Goal: Communication & Community: Ask a question

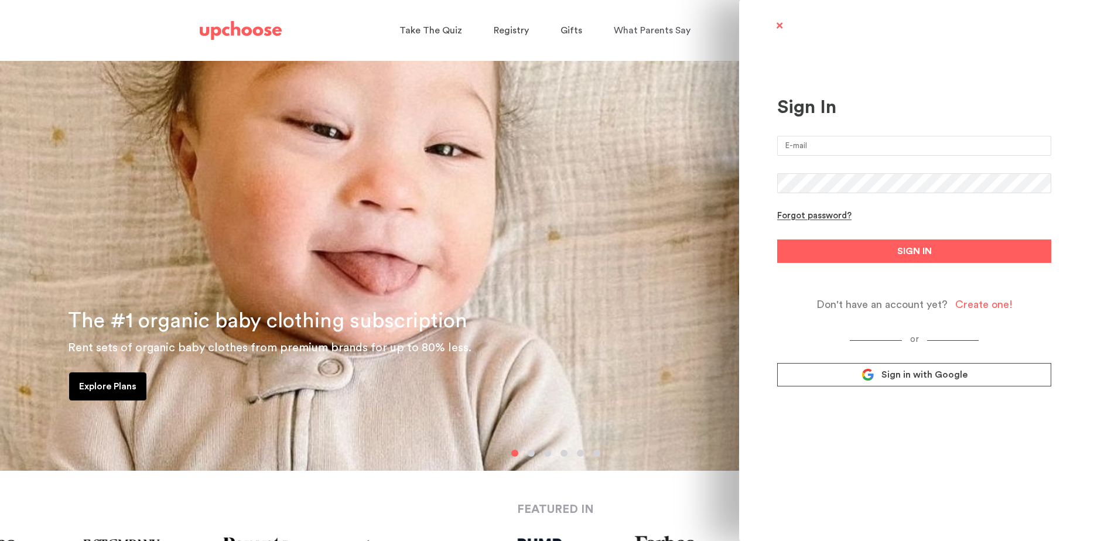
type input "[EMAIL_ADDRESS][DOMAIN_NAME]"
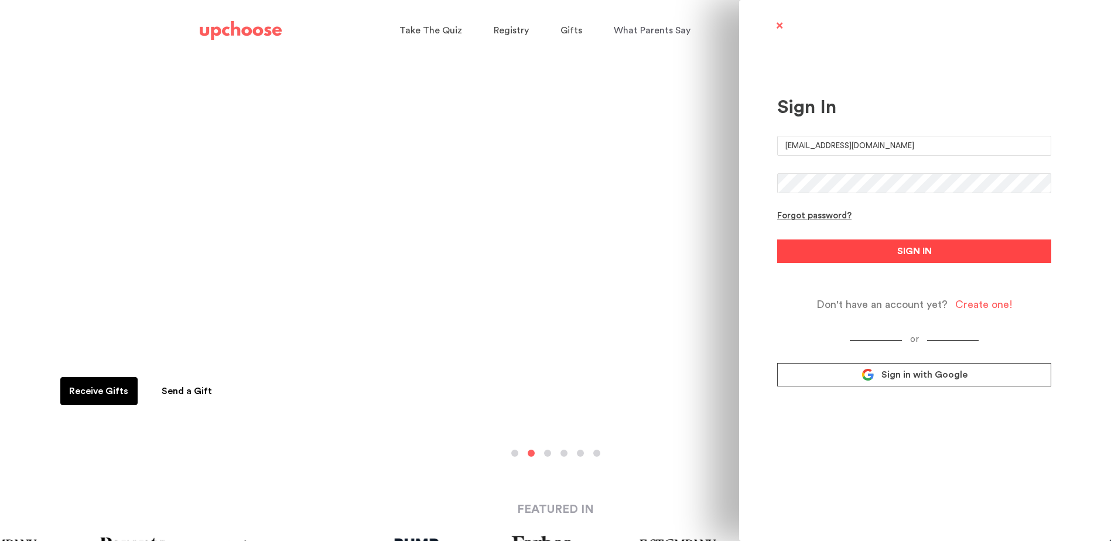
click at [946, 256] on button "SIGN IN" at bounding box center [914, 250] width 274 height 23
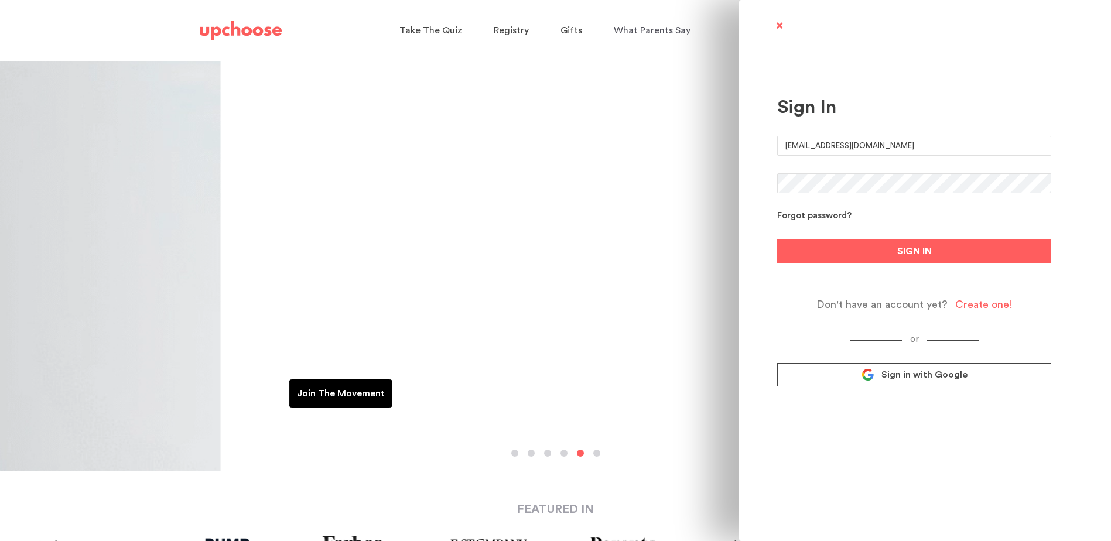
click at [777, 239] on button "SIGN IN" at bounding box center [914, 250] width 274 height 23
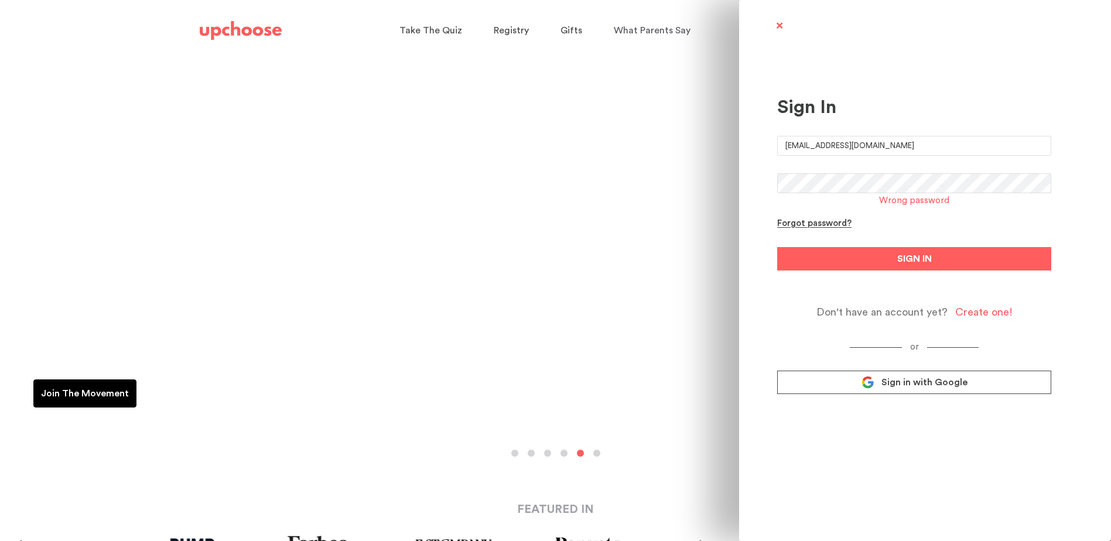
drag, startPoint x: 911, startPoint y: 148, endPoint x: 633, endPoint y: 152, distance: 277.5
click at [633, 152] on div "Sign In sidnaterp@gmail.com Wrong password Forgot password? SIGN IN Don't have …" at bounding box center [555, 270] width 1111 height 541
click at [791, 221] on div "Forgot password?" at bounding box center [814, 223] width 74 height 11
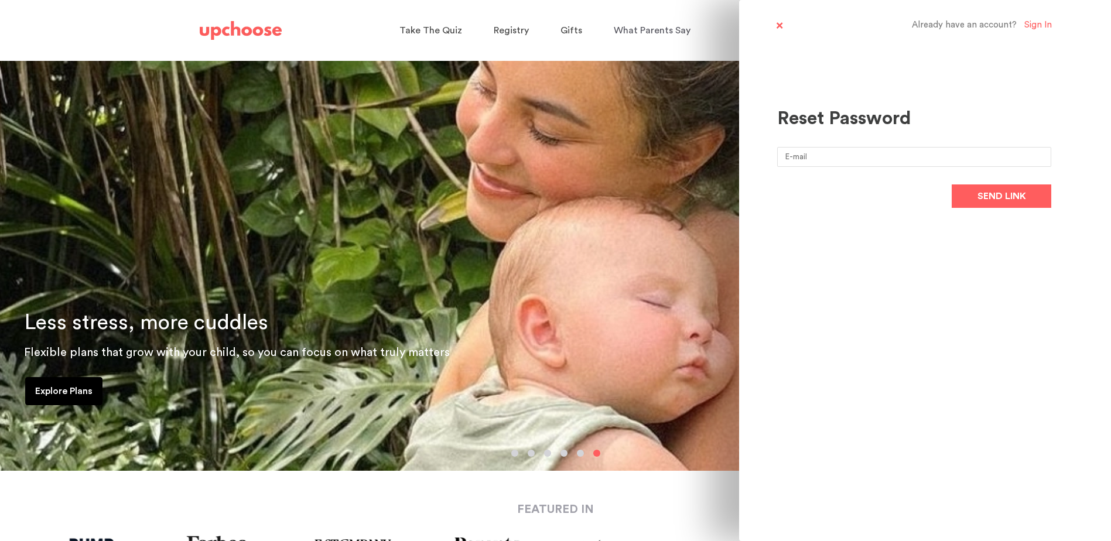
click at [821, 156] on input "email" at bounding box center [914, 157] width 274 height 20
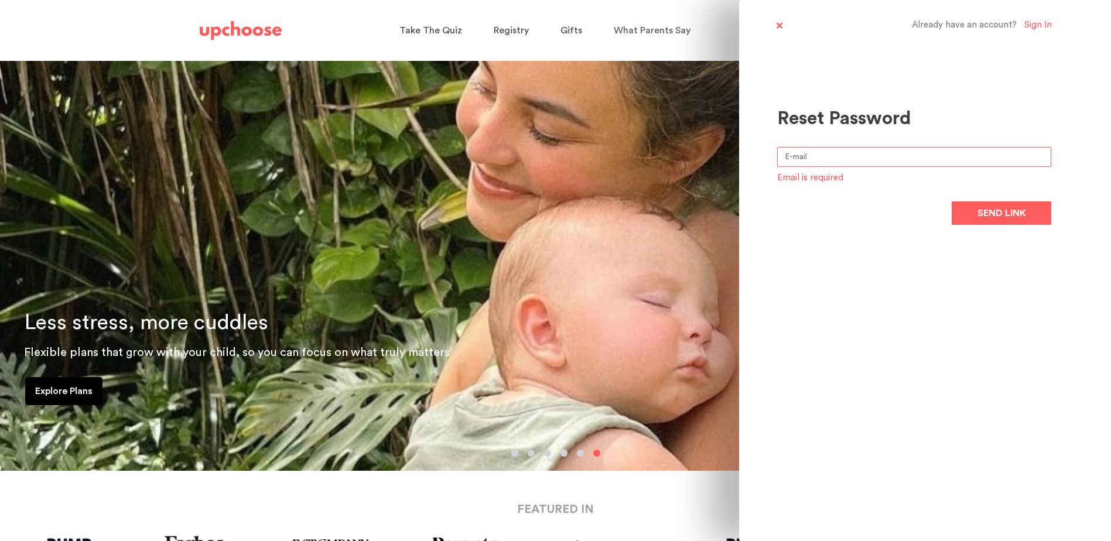
click at [817, 151] on input "email" at bounding box center [914, 157] width 274 height 20
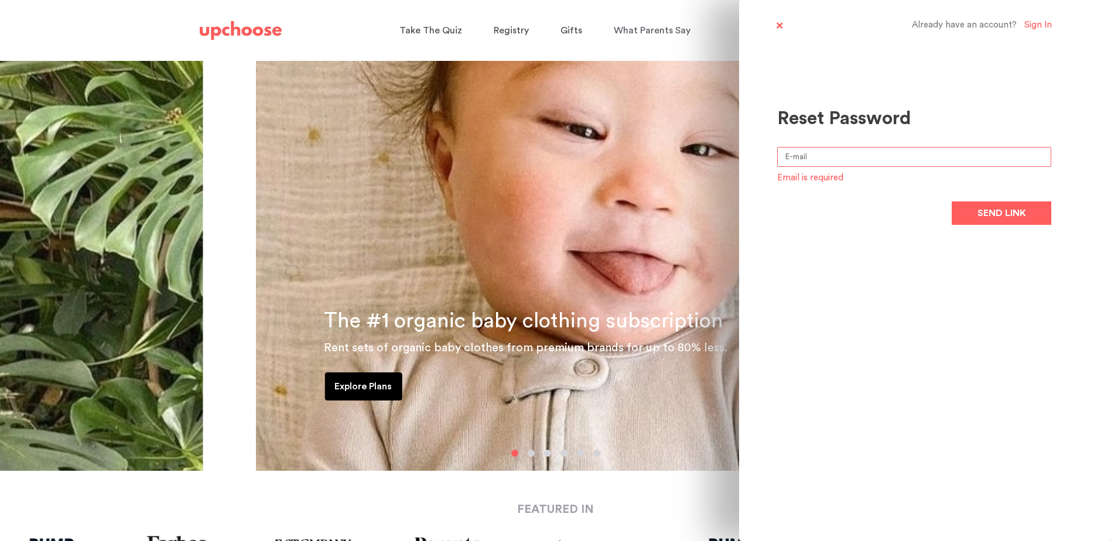
type input "[EMAIL_ADDRESS][DOMAIN_NAME]"
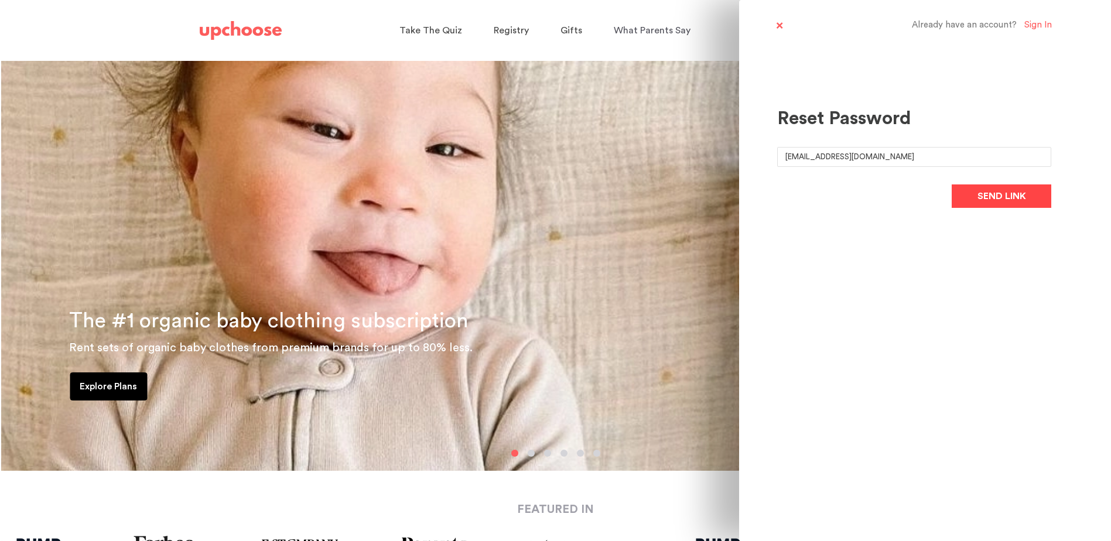
click at [1006, 192] on span "Send link" at bounding box center [1001, 196] width 49 height 14
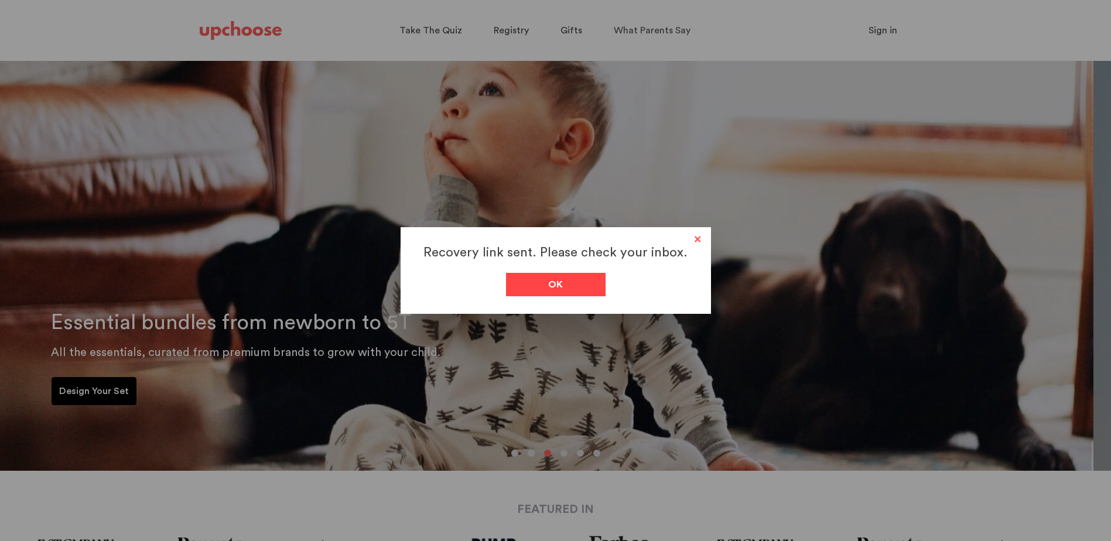
click at [586, 278] on div "Ok" at bounding box center [556, 284] width 100 height 23
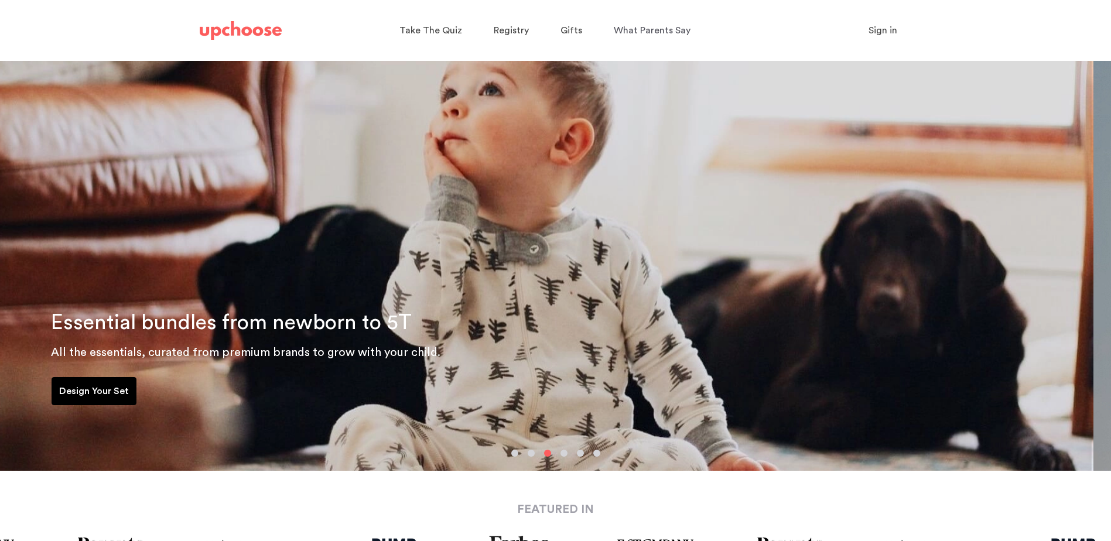
click at [261, 25] on img at bounding box center [241, 30] width 82 height 19
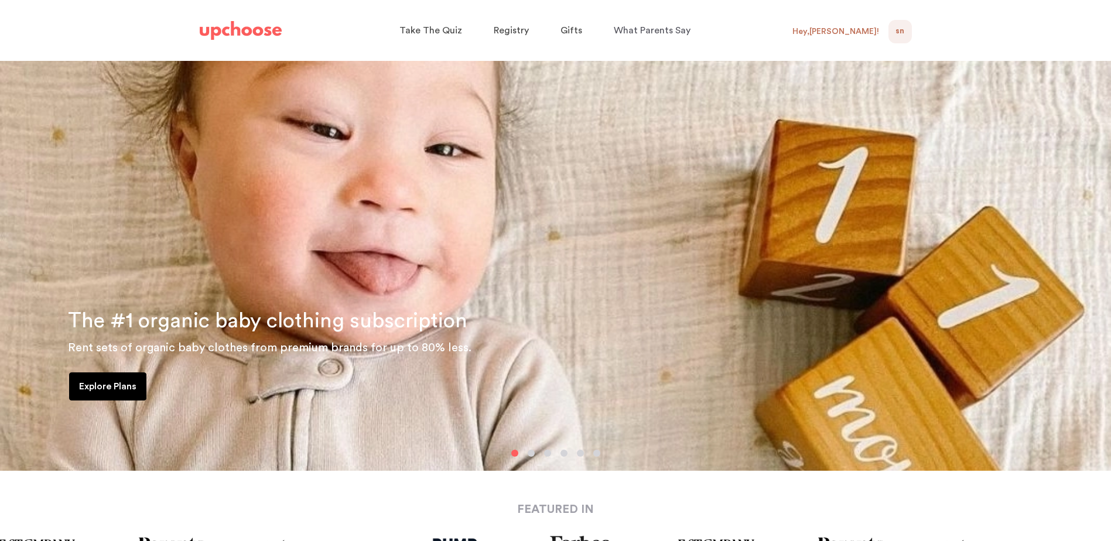
click at [243, 28] on img at bounding box center [241, 30] width 82 height 19
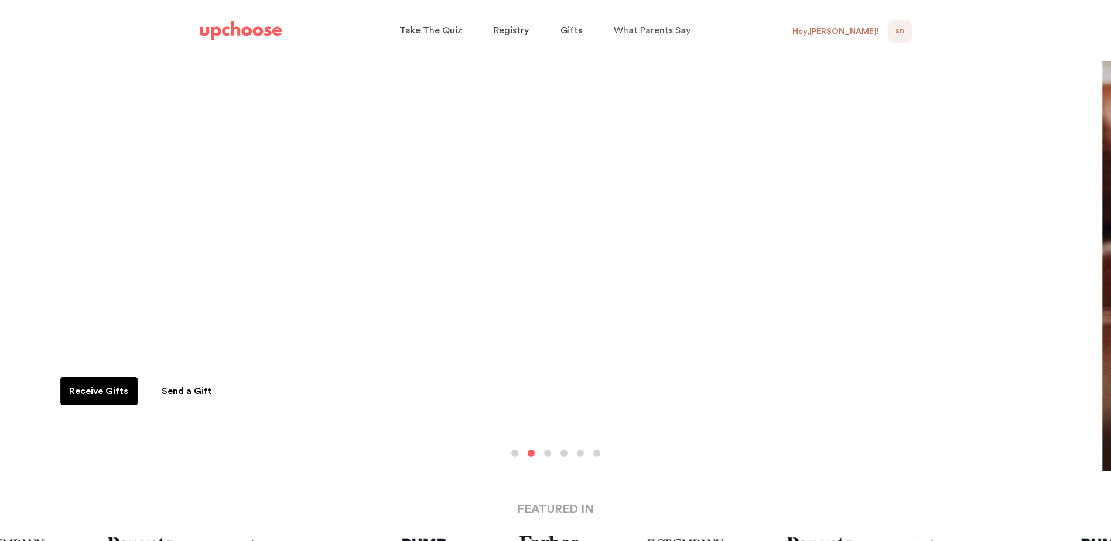
click at [858, 35] on div "Hey, Siddhartha !" at bounding box center [835, 31] width 87 height 11
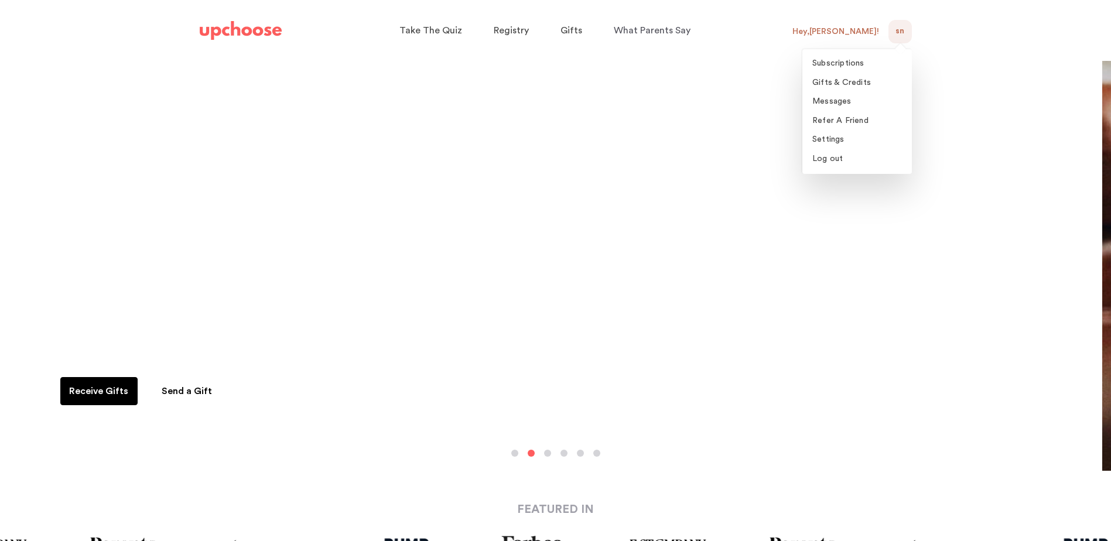
click at [899, 32] on span "SN" at bounding box center [899, 32] width 9 height 14
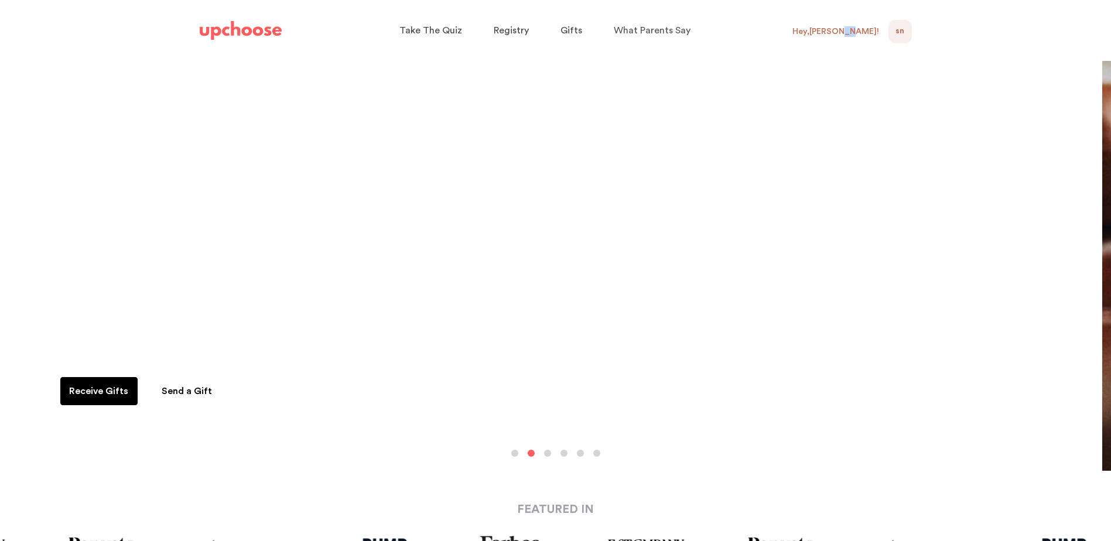
click at [865, 29] on div "Hey, Siddhartha !" at bounding box center [835, 31] width 87 height 11
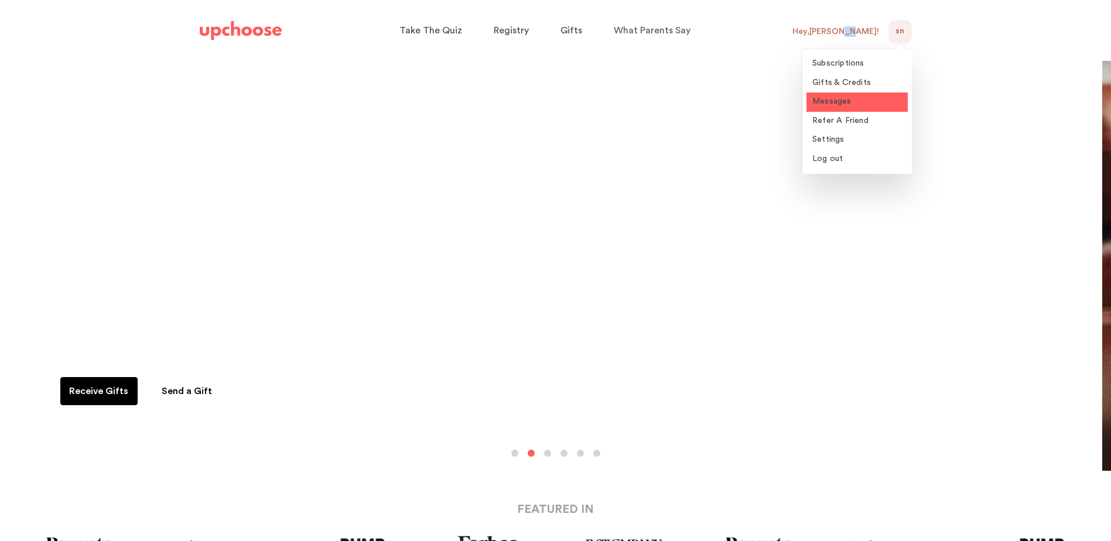
drag, startPoint x: 865, startPoint y: 29, endPoint x: 837, endPoint y: 102, distance: 78.6
click at [837, 102] on span "Messages" at bounding box center [831, 101] width 39 height 8
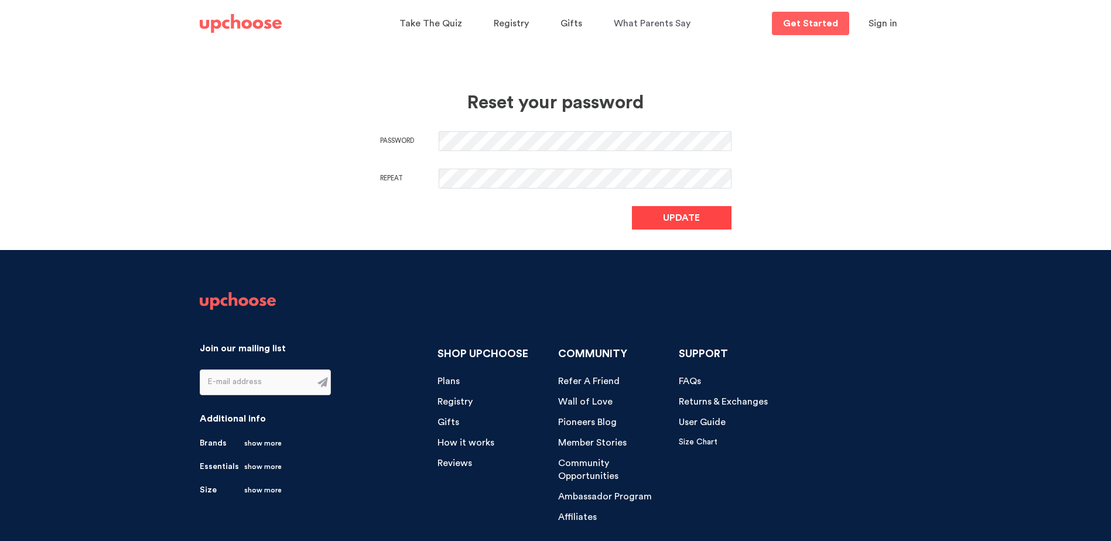
click at [722, 221] on button "Update" at bounding box center [682, 217] width 100 height 23
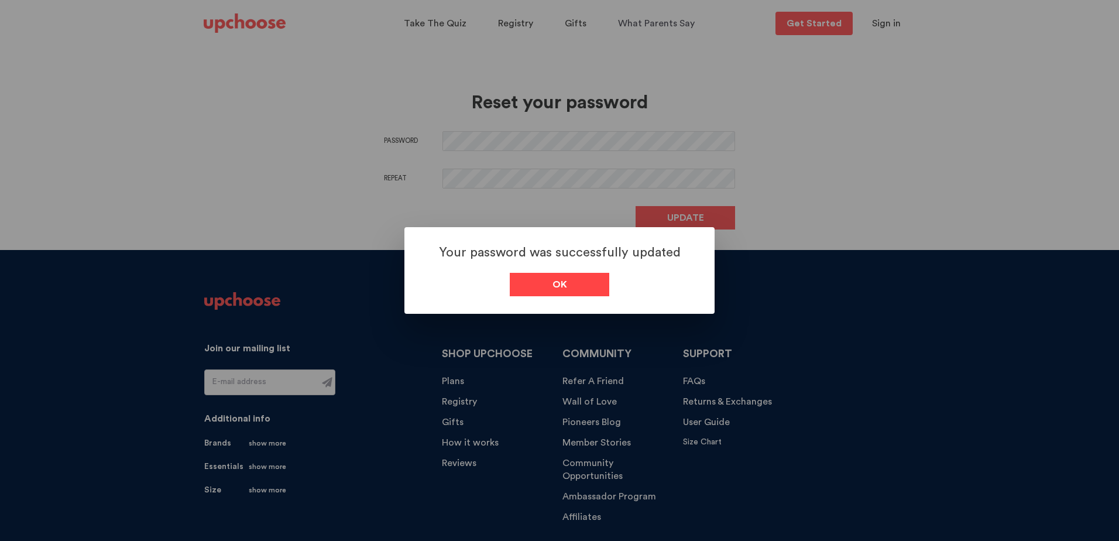
click at [564, 290] on span "Ok" at bounding box center [560, 284] width 15 height 14
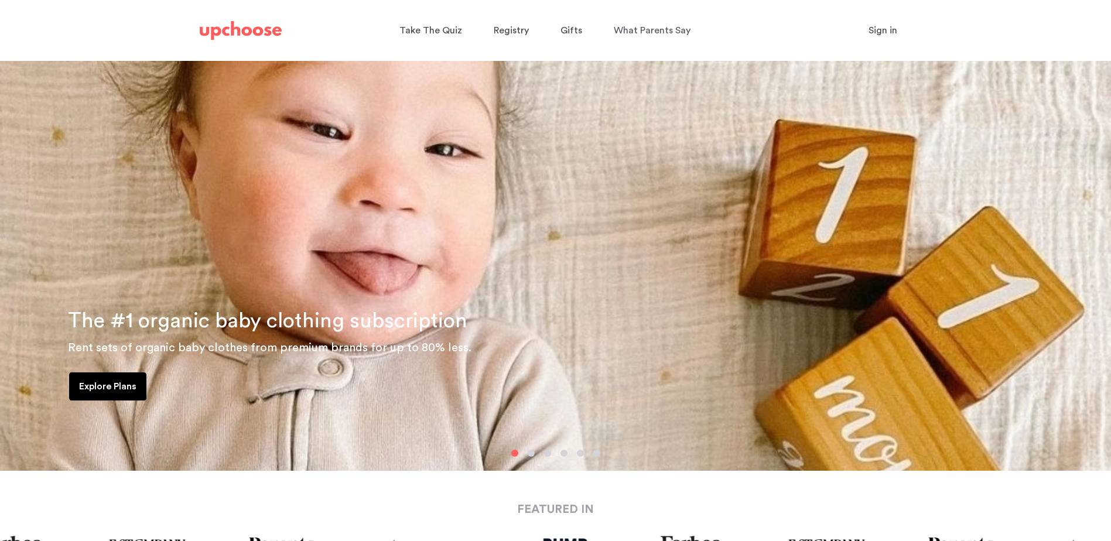
click at [884, 27] on span "Sign in" at bounding box center [882, 30] width 29 height 9
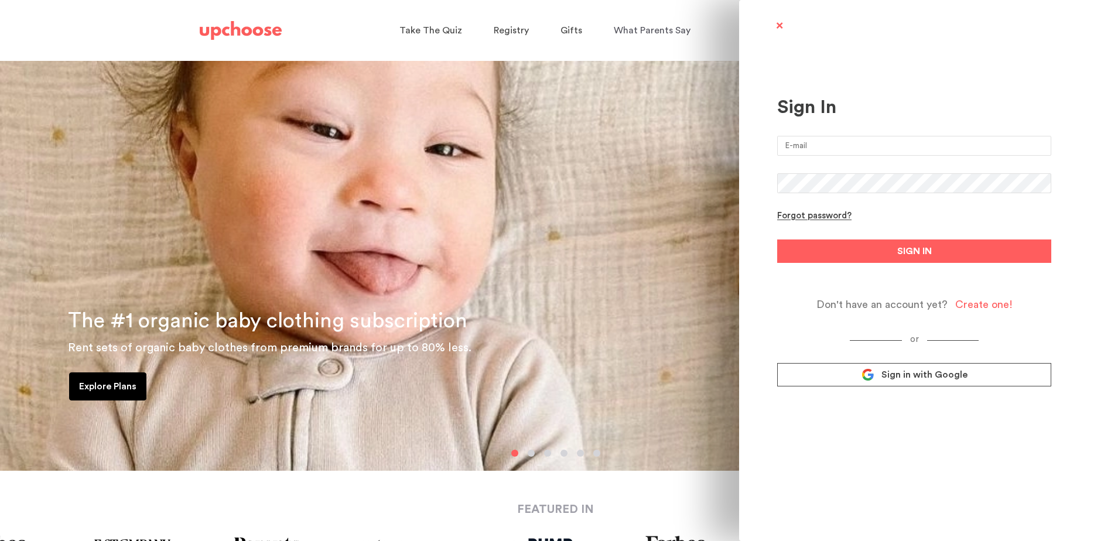
click at [824, 148] on input "email" at bounding box center [914, 146] width 274 height 20
type input "[EMAIL_ADDRESS][DOMAIN_NAME]"
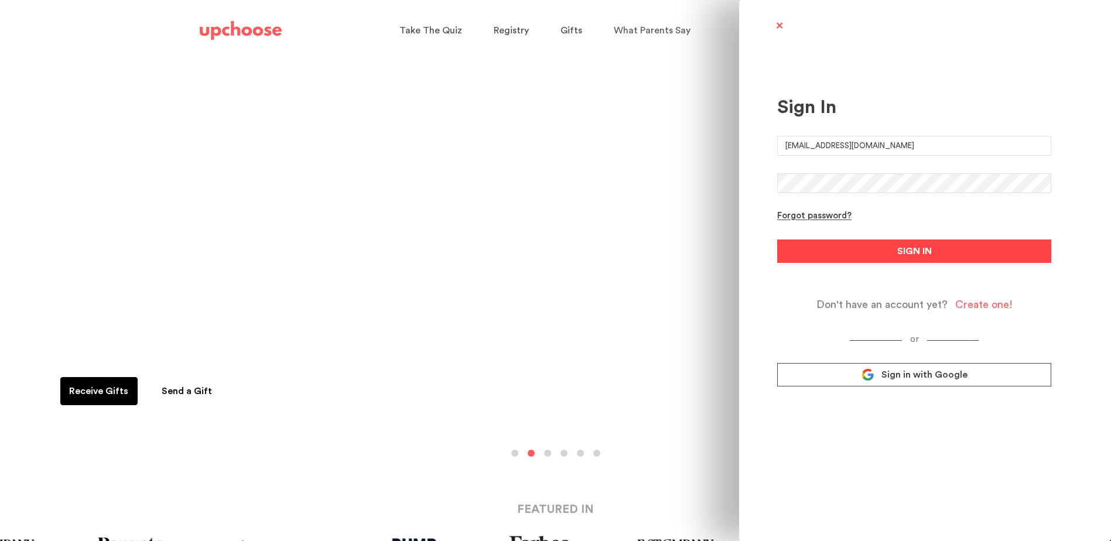
click at [918, 246] on span "SIGN IN" at bounding box center [914, 251] width 35 height 14
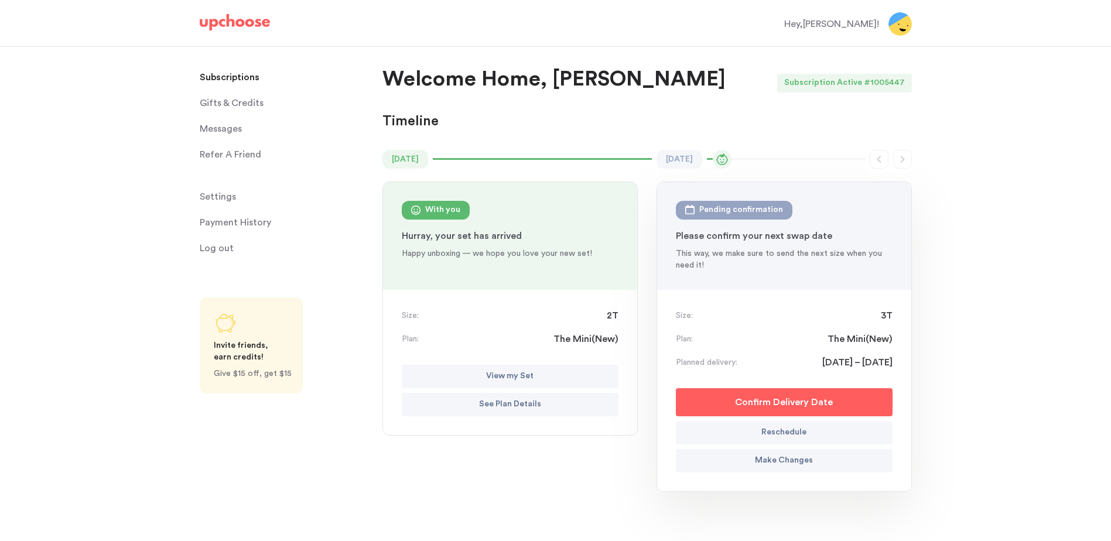
click at [215, 195] on span "Settings" at bounding box center [218, 196] width 36 height 23
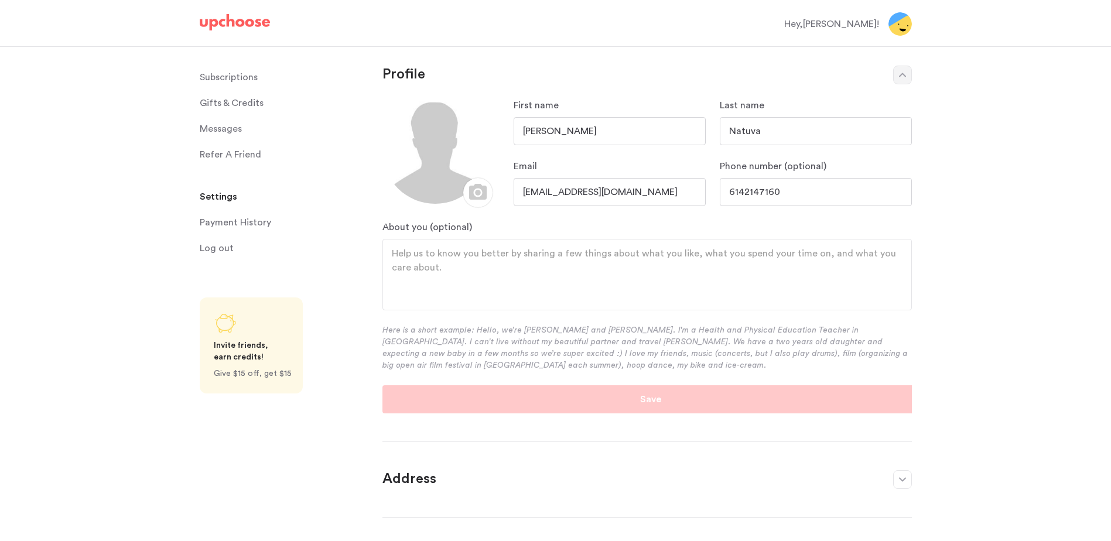
click at [217, 79] on p "Subscriptions" at bounding box center [229, 77] width 58 height 23
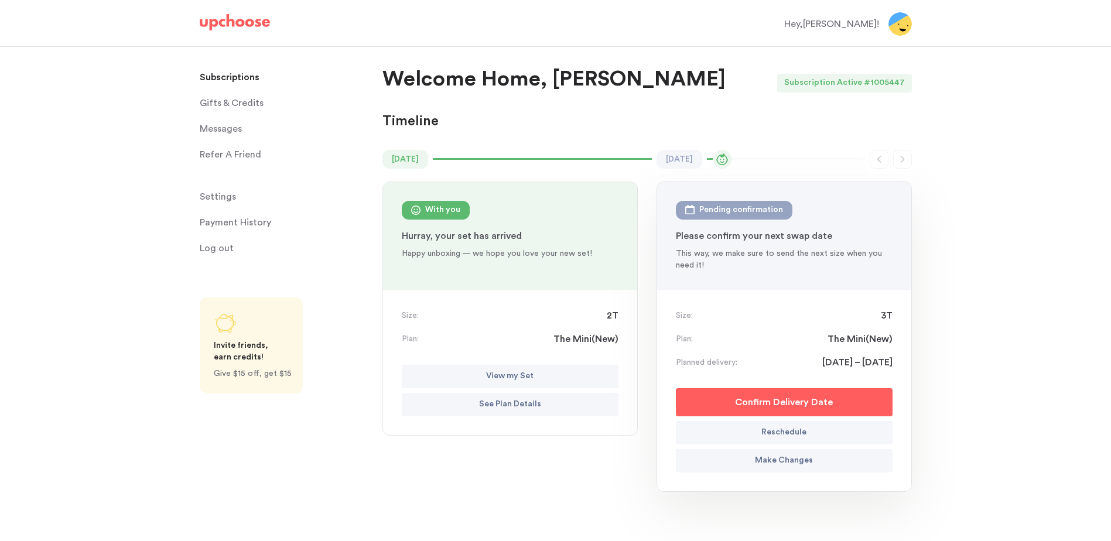
click at [216, 76] on p "Subscriptions" at bounding box center [230, 77] width 60 height 23
click at [501, 403] on p "See Plan Details" at bounding box center [510, 405] width 62 height 14
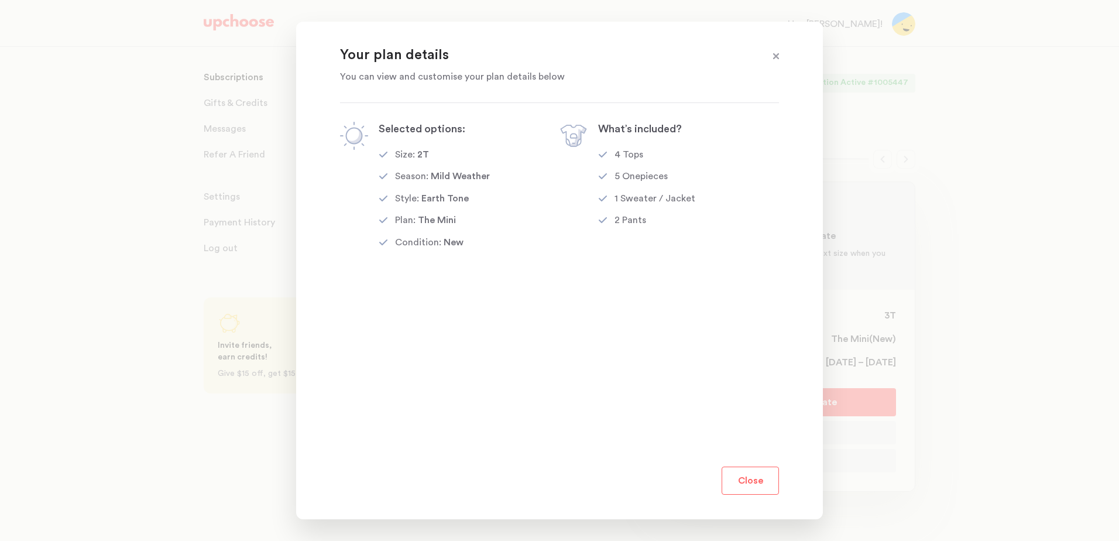
click at [740, 478] on button "Close" at bounding box center [750, 481] width 57 height 28
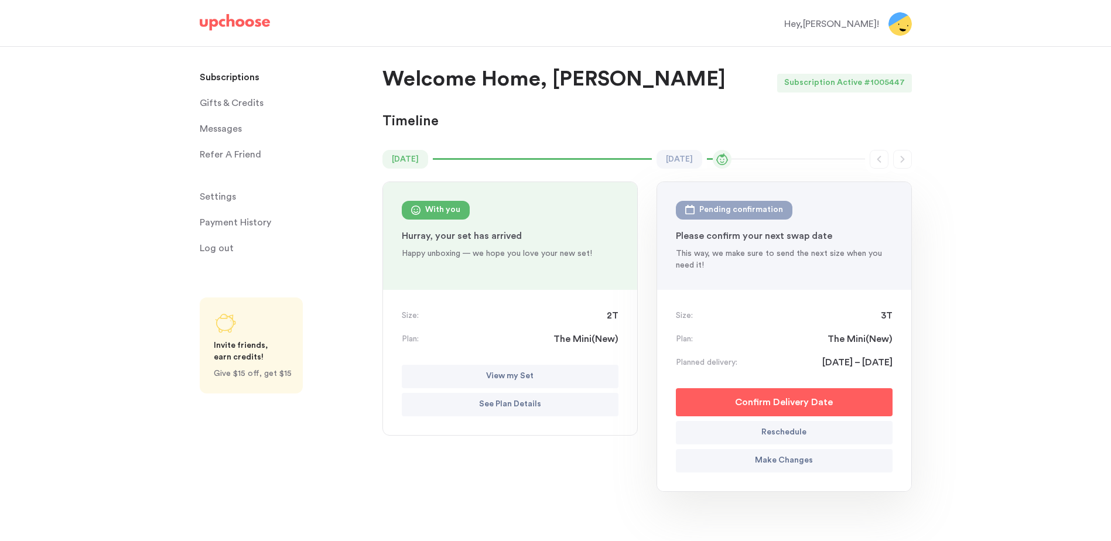
click at [228, 78] on p "Subscriptions" at bounding box center [230, 77] width 60 height 23
click at [221, 133] on span "Messages" at bounding box center [221, 128] width 42 height 23
click at [221, 130] on span "Messages" at bounding box center [221, 128] width 42 height 23
click at [209, 128] on span "Messages" at bounding box center [221, 128] width 42 height 23
click at [242, 340] on link "Share UpChoose" at bounding box center [251, 345] width 103 height 96
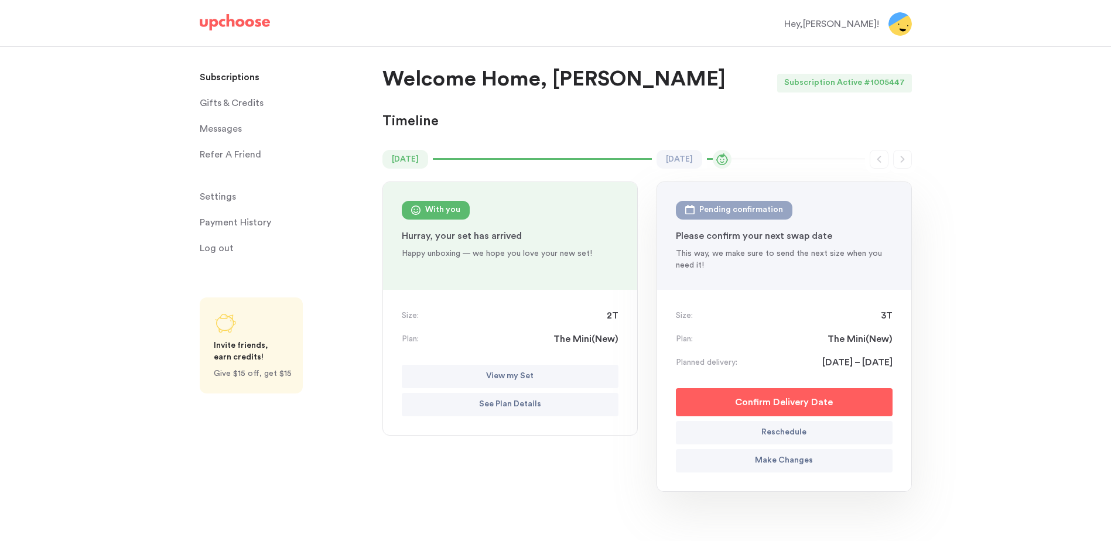
click at [228, 226] on p "Payment History" at bounding box center [235, 222] width 71 height 23
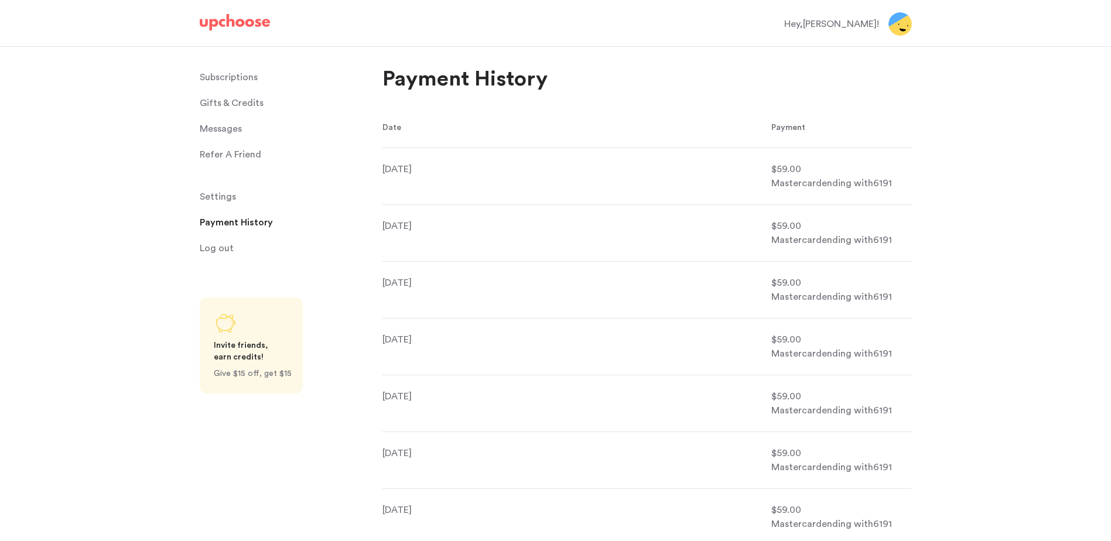
click at [896, 26] on img at bounding box center [899, 23] width 23 height 23
click at [216, 199] on span "Settings" at bounding box center [218, 196] width 36 height 23
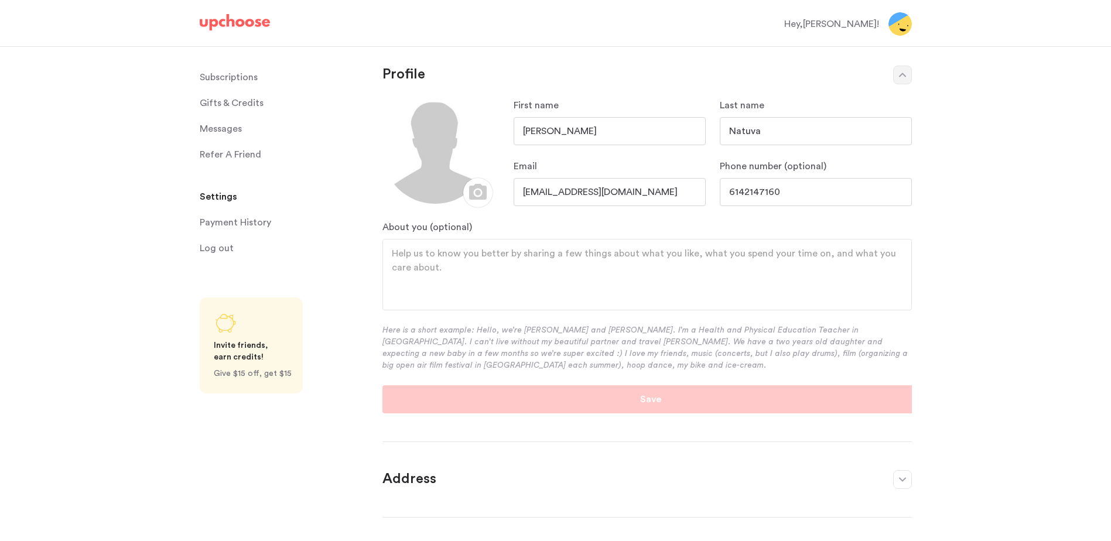
click at [230, 75] on p "Subscriptions" at bounding box center [229, 77] width 58 height 23
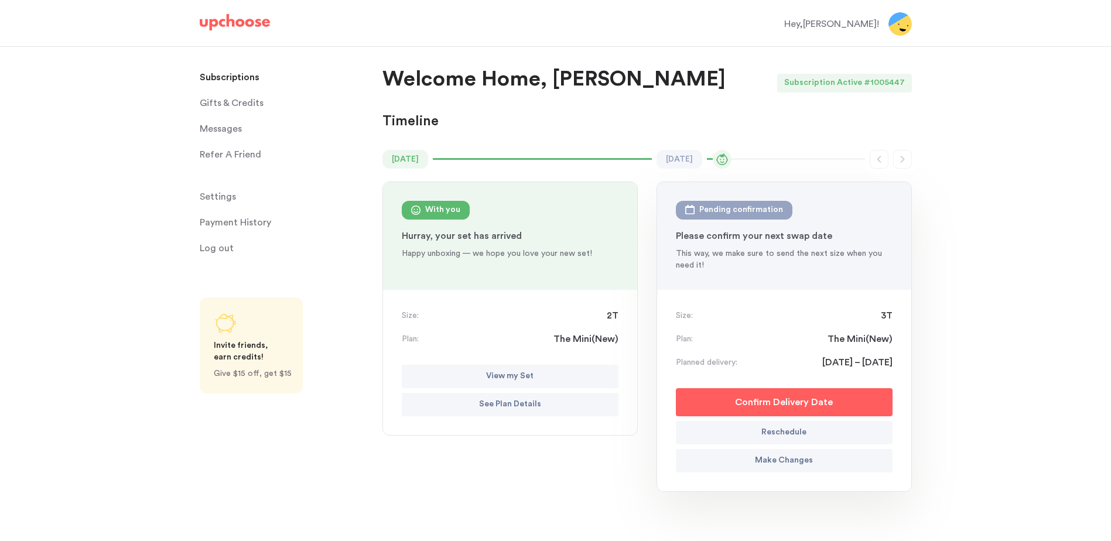
click at [510, 376] on p "View my Set" at bounding box center [509, 376] width 47 height 14
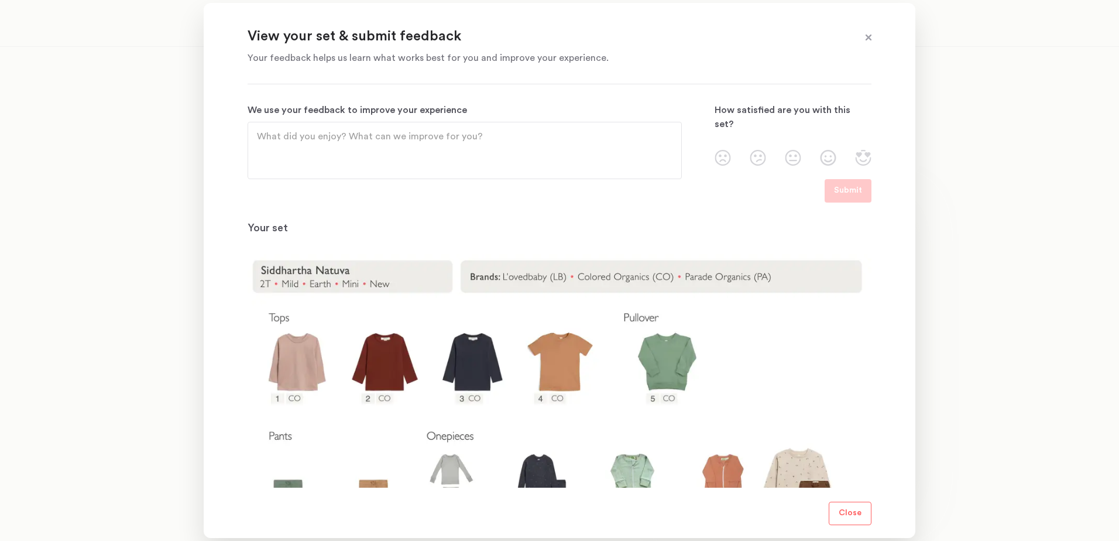
click at [869, 33] on span at bounding box center [868, 37] width 15 height 15
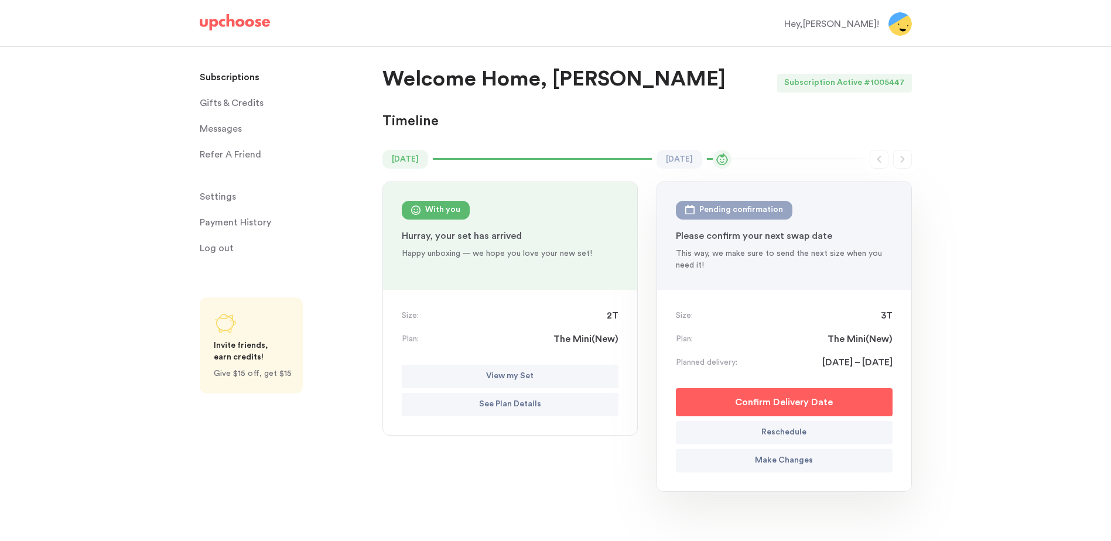
click at [686, 159] on time "[DATE]" at bounding box center [679, 159] width 46 height 19
click at [886, 78] on div "# 1005447" at bounding box center [888, 83] width 48 height 19
click at [865, 25] on div "Hey, Siddhartha !" at bounding box center [831, 24] width 95 height 14
click at [894, 22] on img at bounding box center [899, 23] width 23 height 23
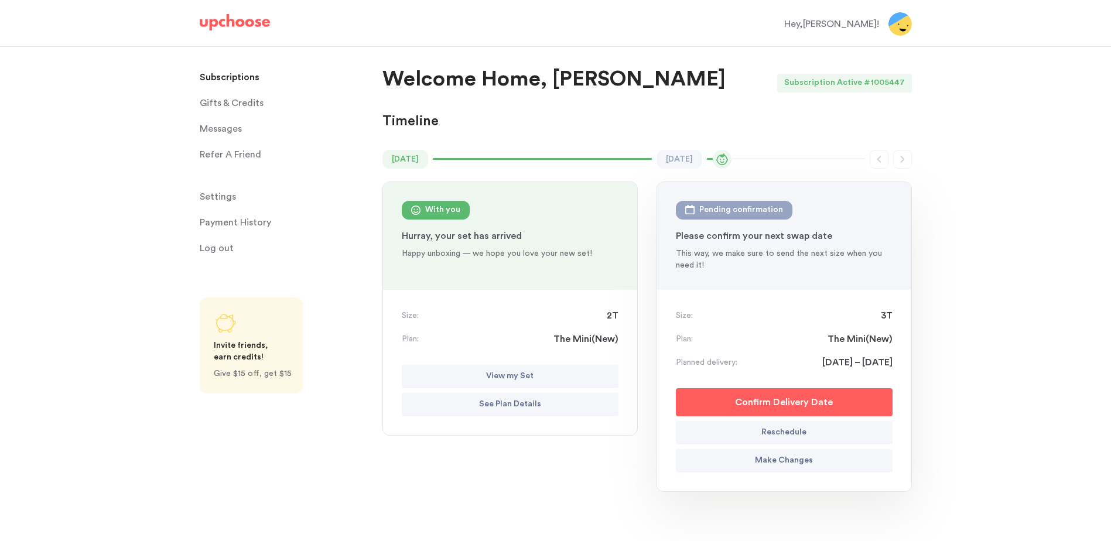
click at [894, 22] on img at bounding box center [899, 23] width 23 height 23
click at [215, 193] on span "Settings" at bounding box center [218, 196] width 36 height 23
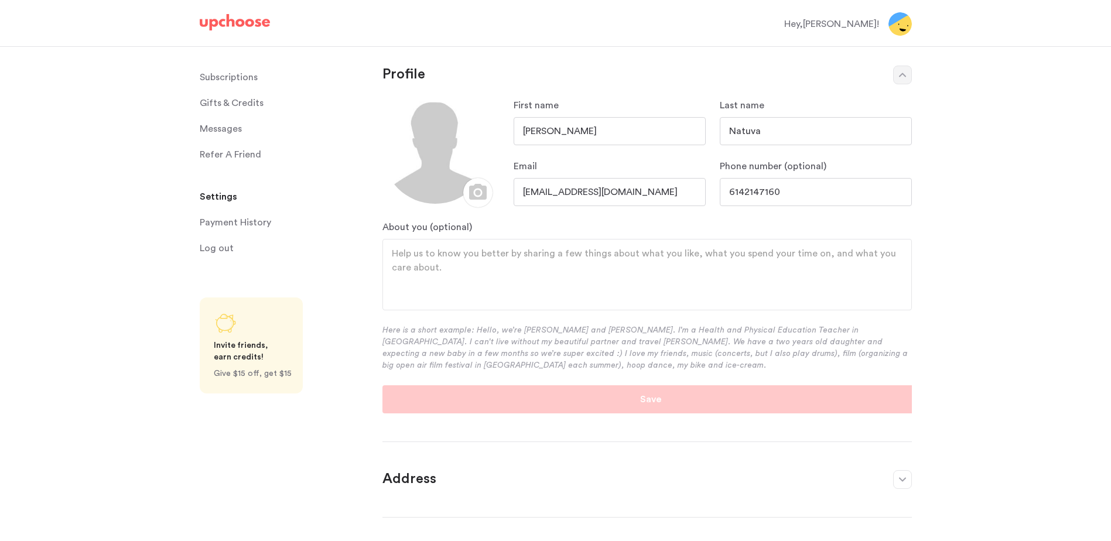
click at [218, 127] on span "Messages" at bounding box center [221, 128] width 42 height 23
click at [213, 127] on span "Messages" at bounding box center [221, 128] width 42 height 23
click at [224, 129] on span "Messages" at bounding box center [221, 128] width 42 height 23
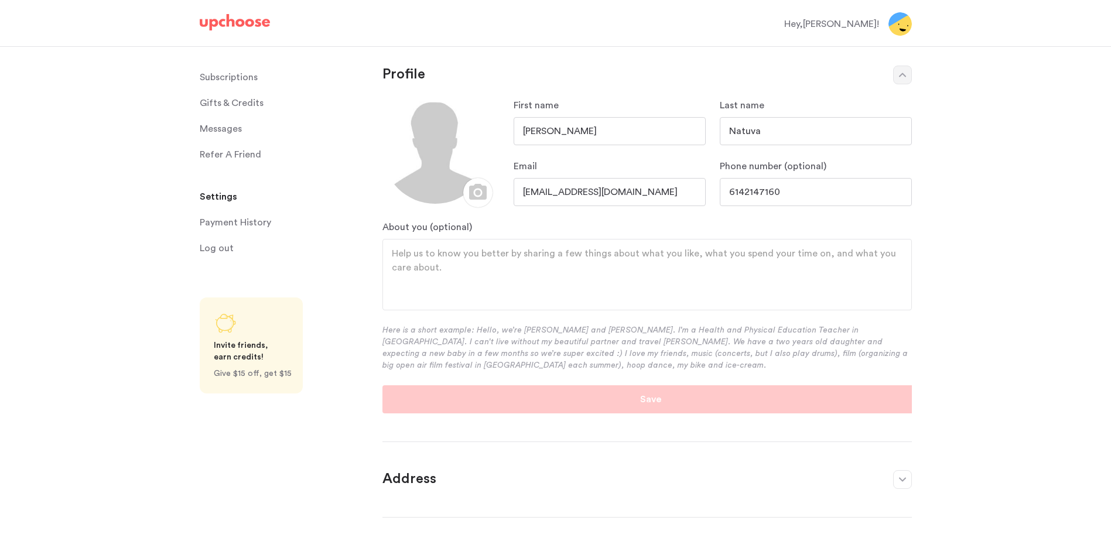
click at [231, 76] on p "Subscriptions" at bounding box center [229, 77] width 58 height 23
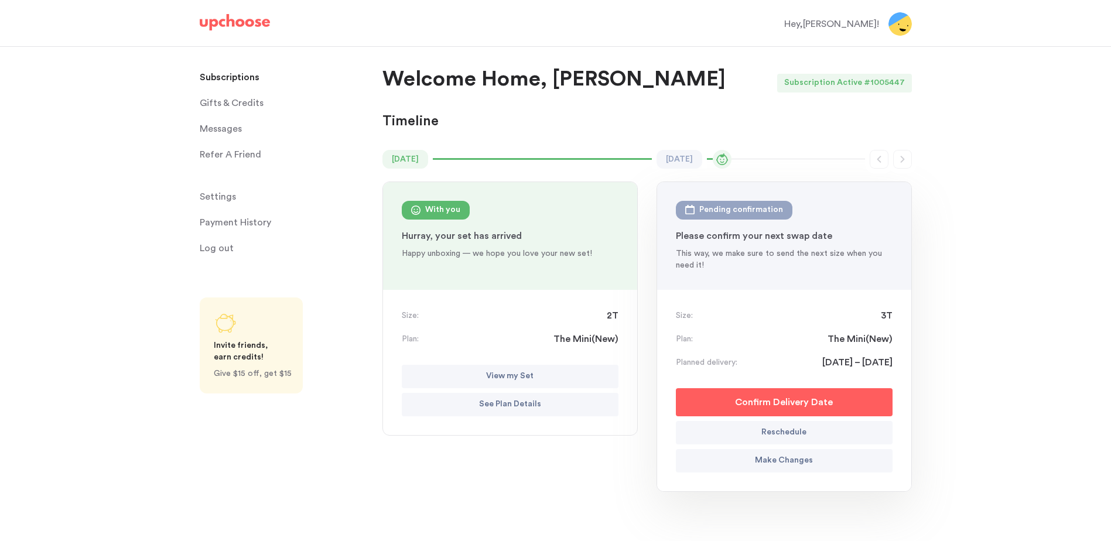
click at [217, 127] on span "Messages" at bounding box center [221, 128] width 42 height 23
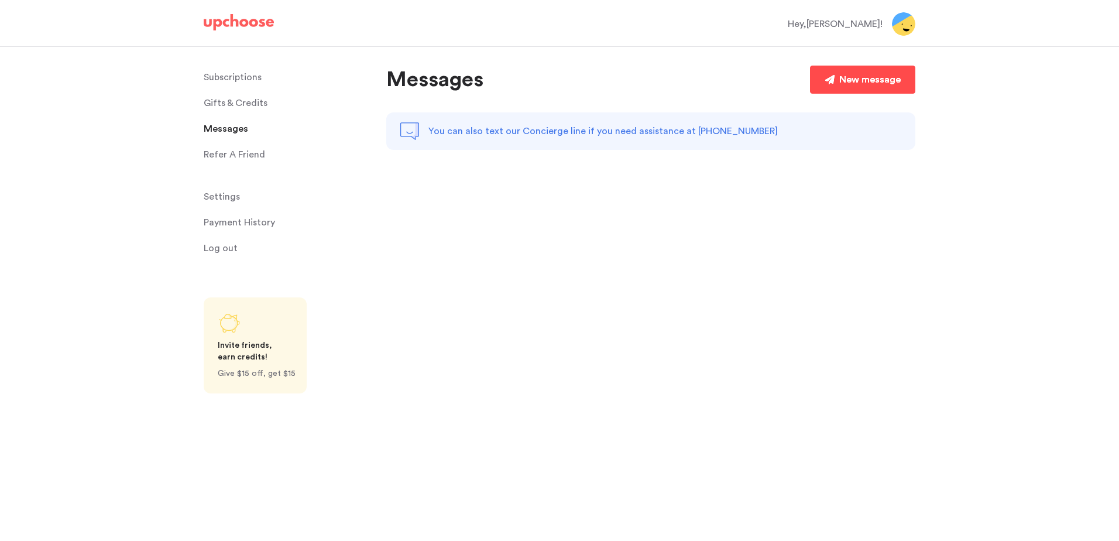
click at [860, 78] on div "New message" at bounding box center [870, 80] width 61 height 14
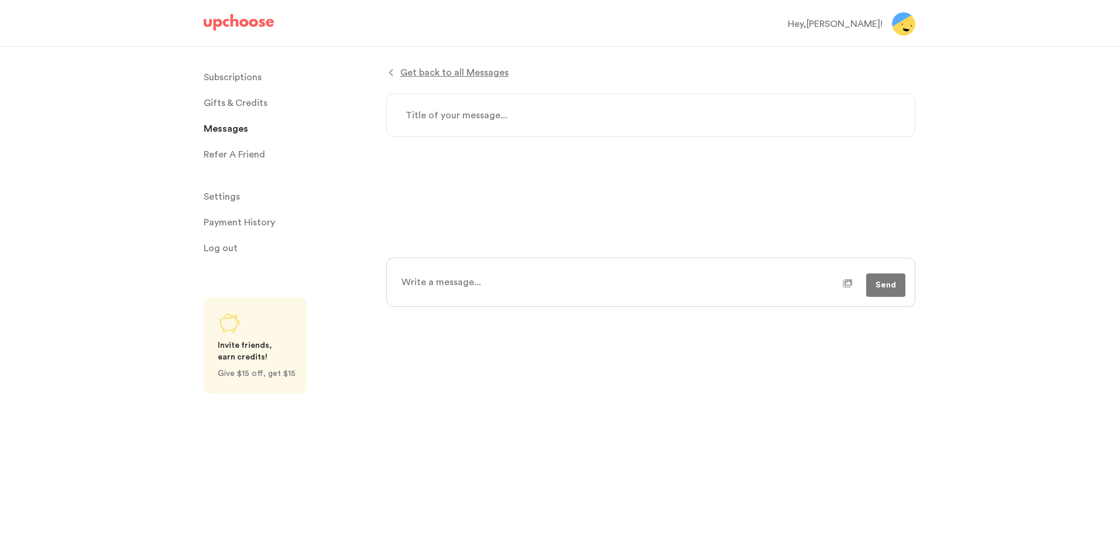
click at [498, 118] on textarea at bounding box center [650, 115] width 529 height 43
click at [538, 118] on textarea at bounding box center [650, 115] width 529 height 43
type textarea "x"
type textarea "C"
type textarea "x"
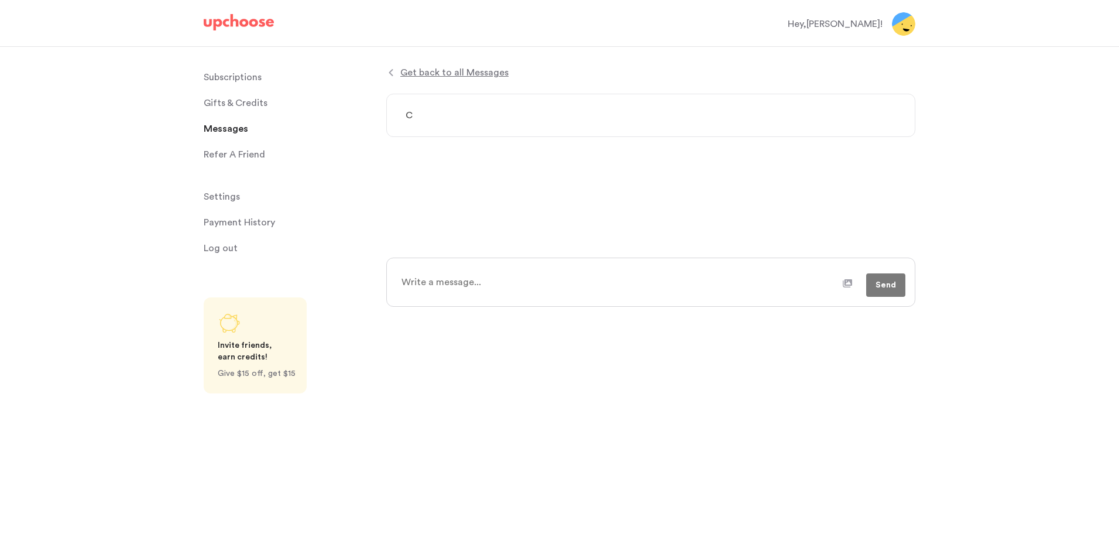
type textarea "Ca"
type textarea "x"
type textarea "Can"
type textarea "x"
type textarea "Canc"
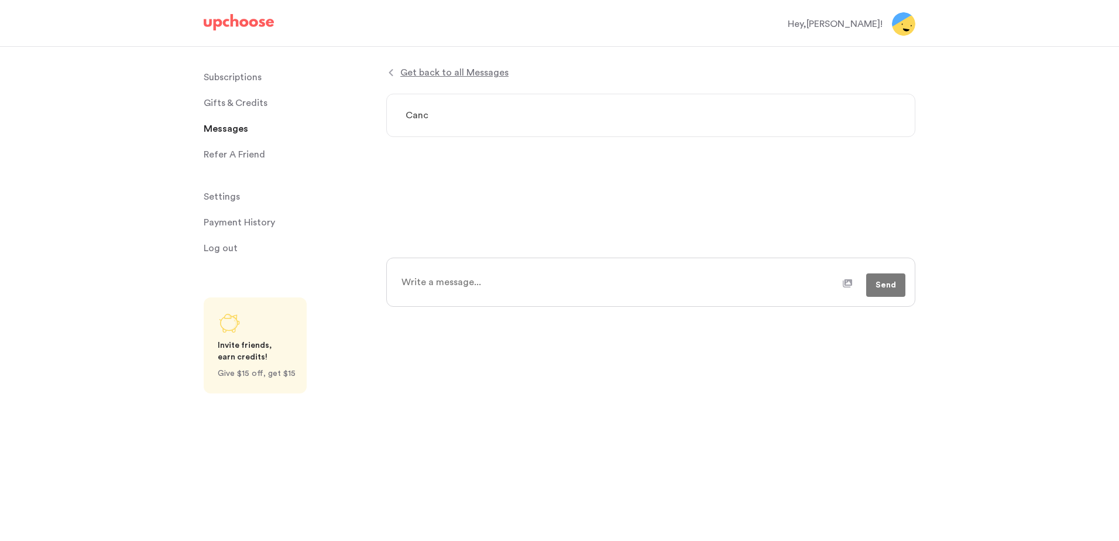
type textarea "x"
type textarea "Cancl"
type textarea "x"
type textarea "Cancle"
type textarea "x"
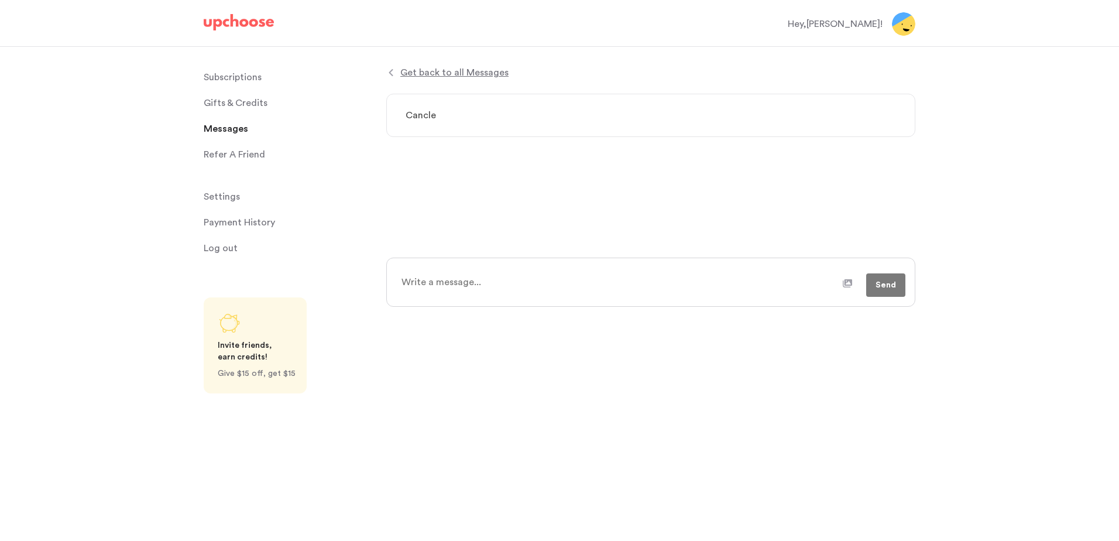
type textarea "Cancle"
type textarea "x"
type textarea "Cancle m"
type textarea "x"
type textarea "Cancle my"
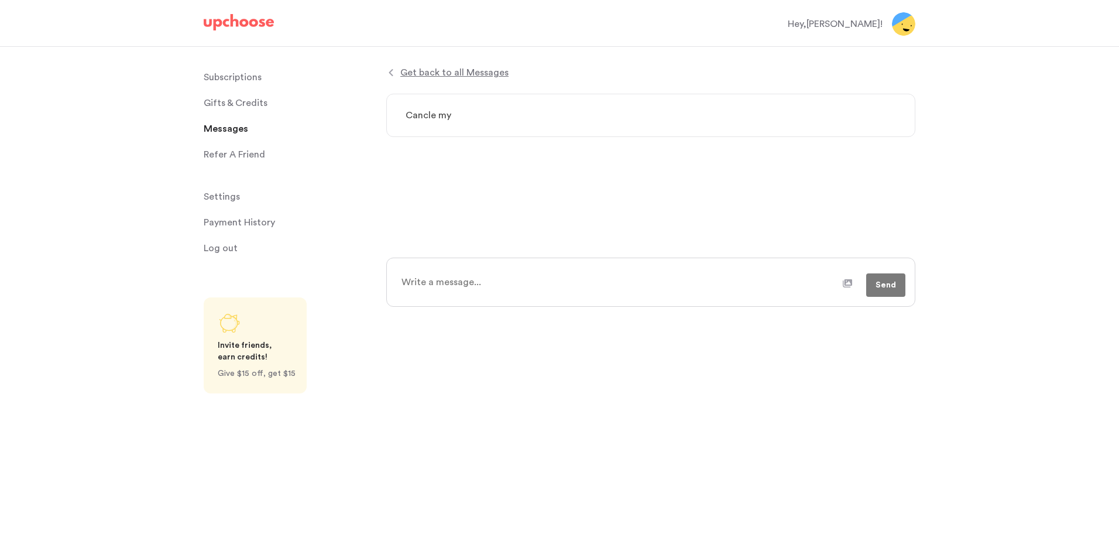
type textarea "x"
type textarea "Cancle my"
type textarea "x"
type textarea "Cancle my t"
type textarea "x"
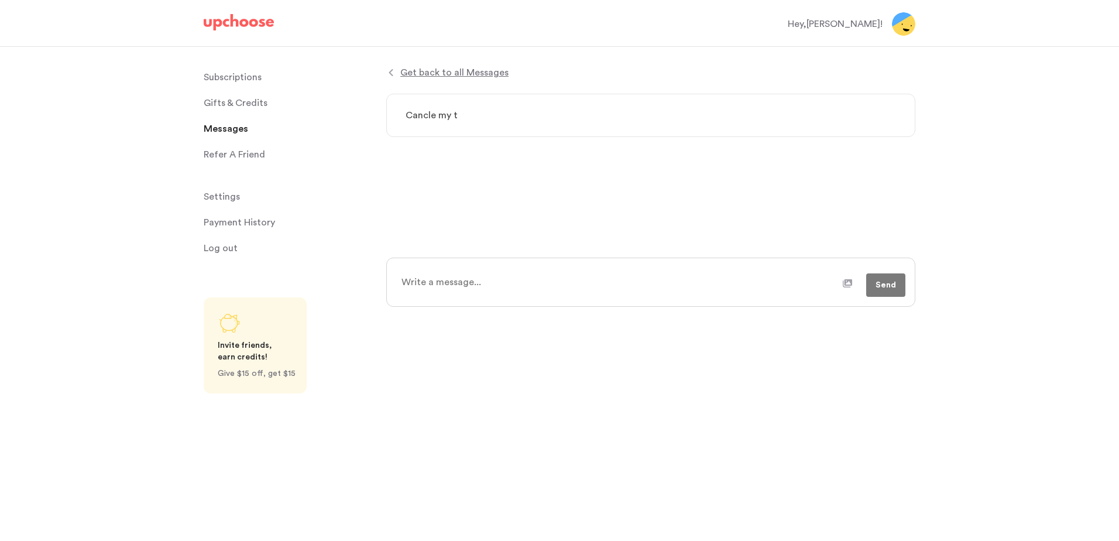
type textarea "Cancle my tr"
type textarea "x"
type textarea "Cancle my tra"
type textarea "x"
type textarea "Cancle [PERSON_NAME]"
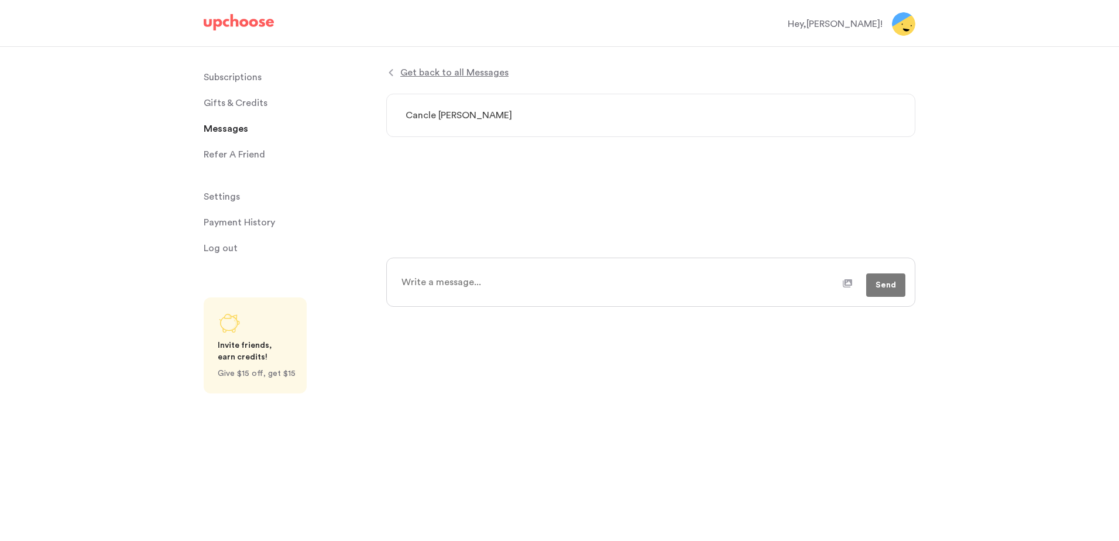
type textarea "x"
type textarea "Cancle my trans"
type textarea "x"
type textarea "Cancle my transa"
type textarea "x"
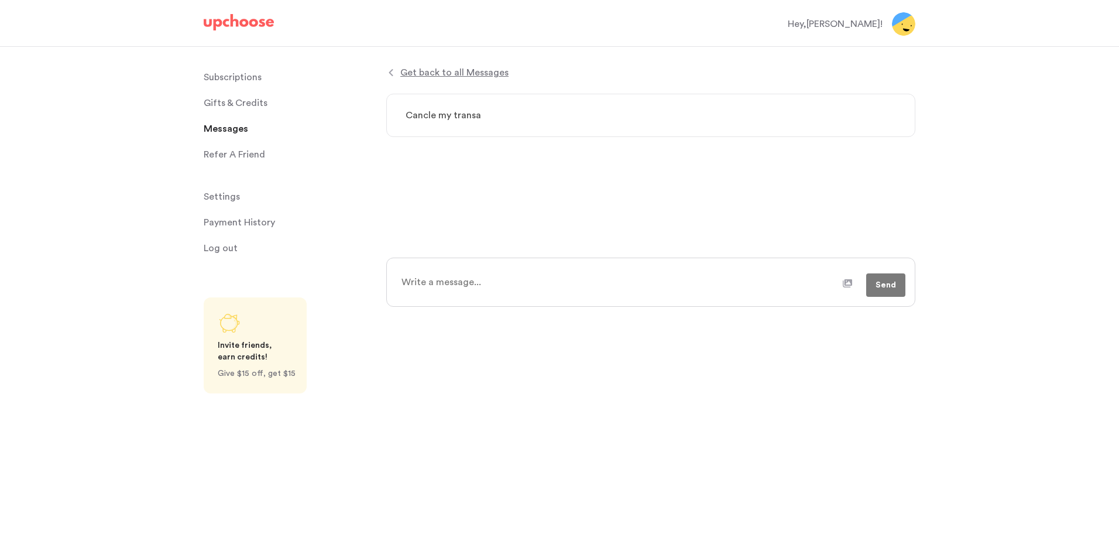
type textarea "Cancle my transat"
type textarea "x"
type textarea "Cancle my transati"
type textarea "x"
type textarea "Cancle my transatio"
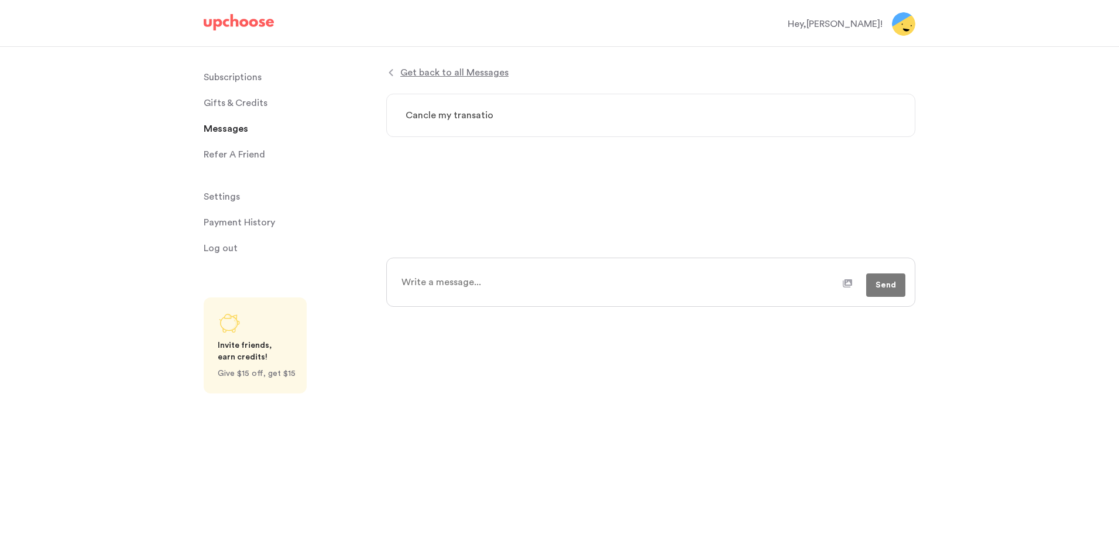
type textarea "x"
type textarea "Cancle my transation"
type textarea "x"
type textarea "Cancel my transation"
type textarea "x"
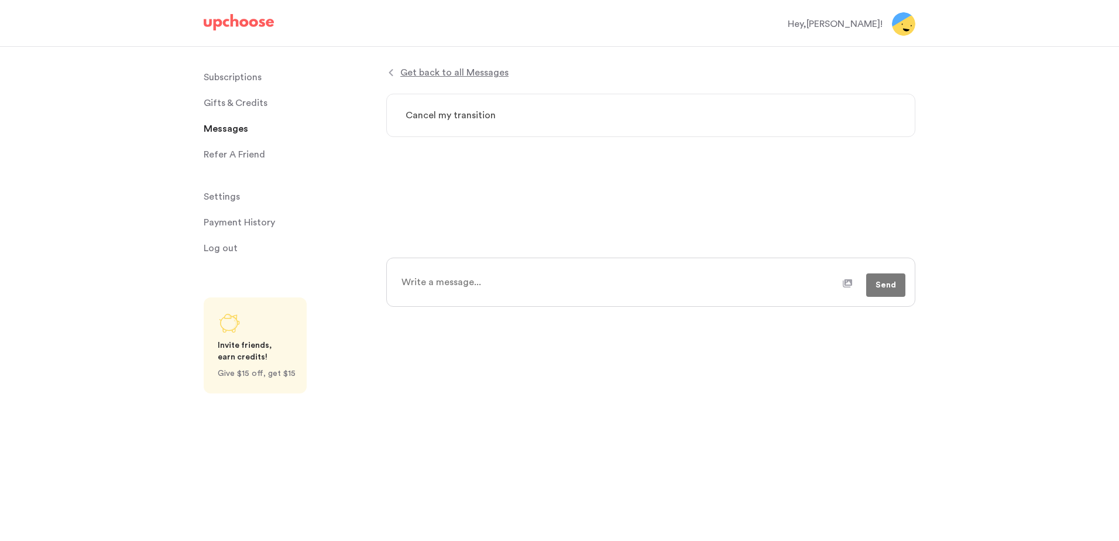
type textarea "Cancel my transition"
click at [500, 279] on textarea at bounding box center [618, 282] width 449 height 29
type textarea "x"
type textarea "C"
type textarea "x"
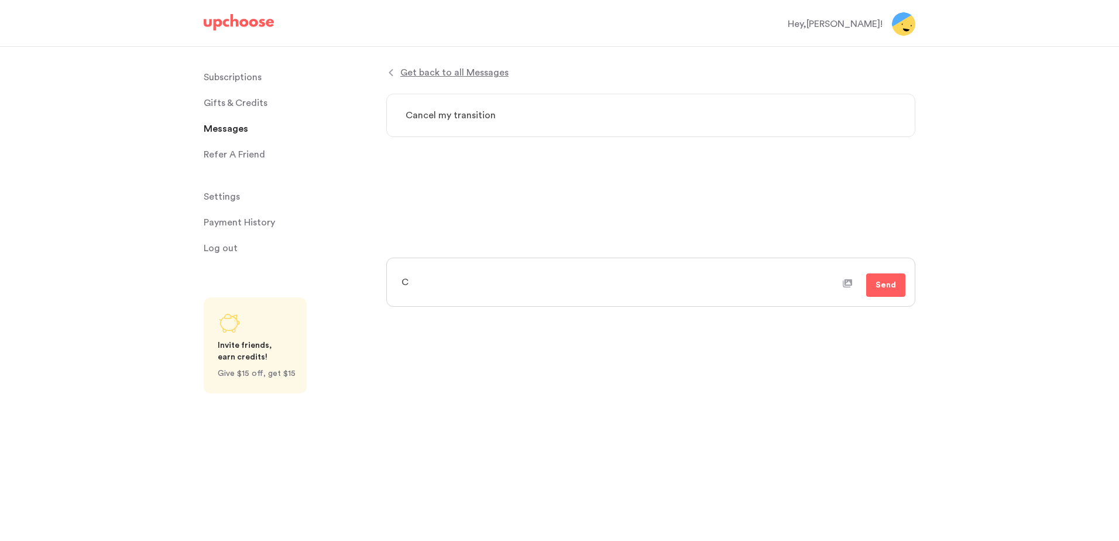
type textarea "Ca"
type textarea "x"
type textarea "Can"
type textarea "x"
type textarea "Can"
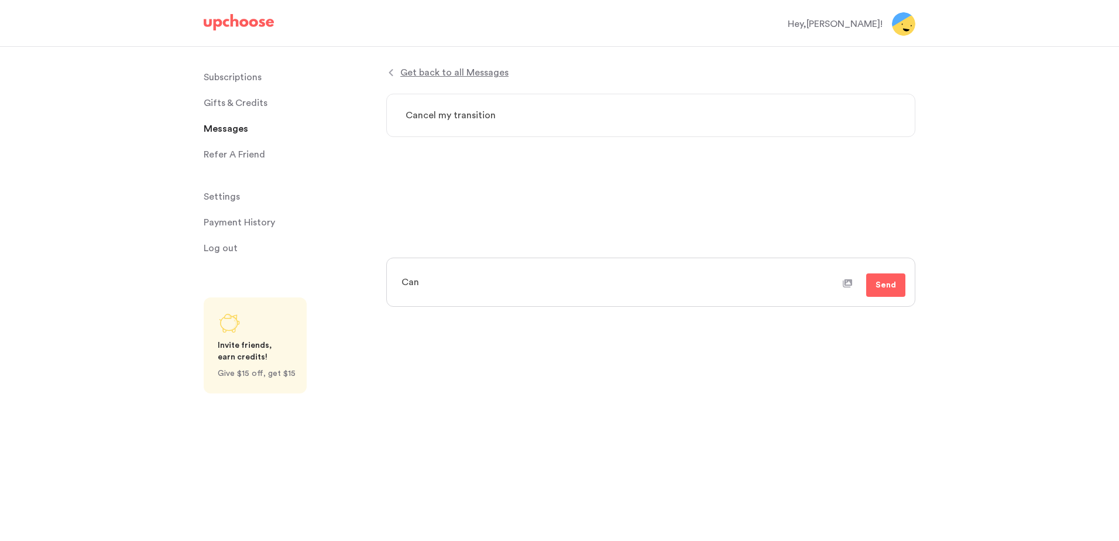
type textarea "x"
type textarea "Can y"
type textarea "x"
type textarea "Can yo"
type textarea "x"
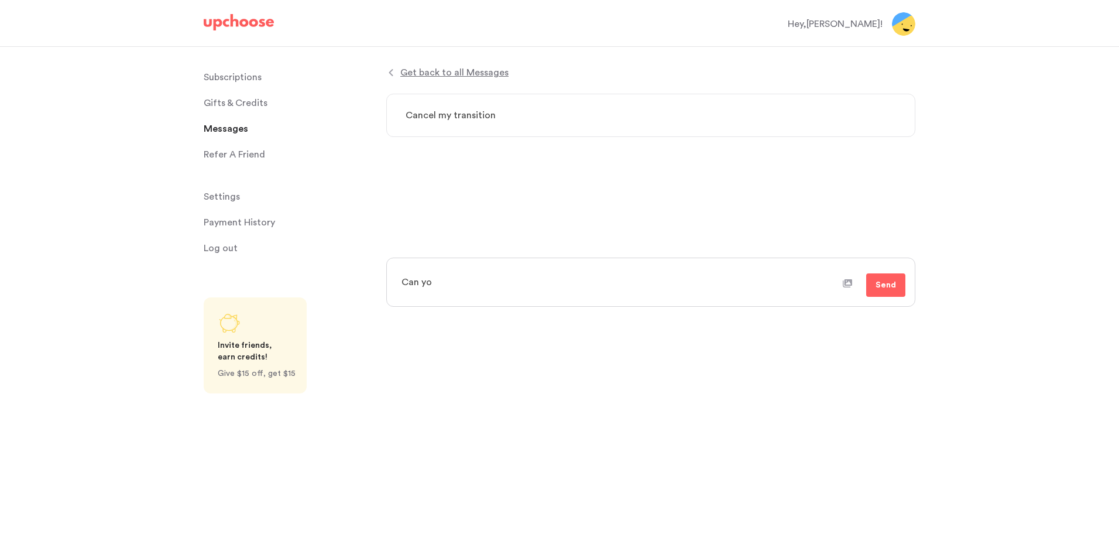
type textarea "Can you"
type textarea "x"
type textarea "Can you"
type textarea "x"
type textarea "Can you p"
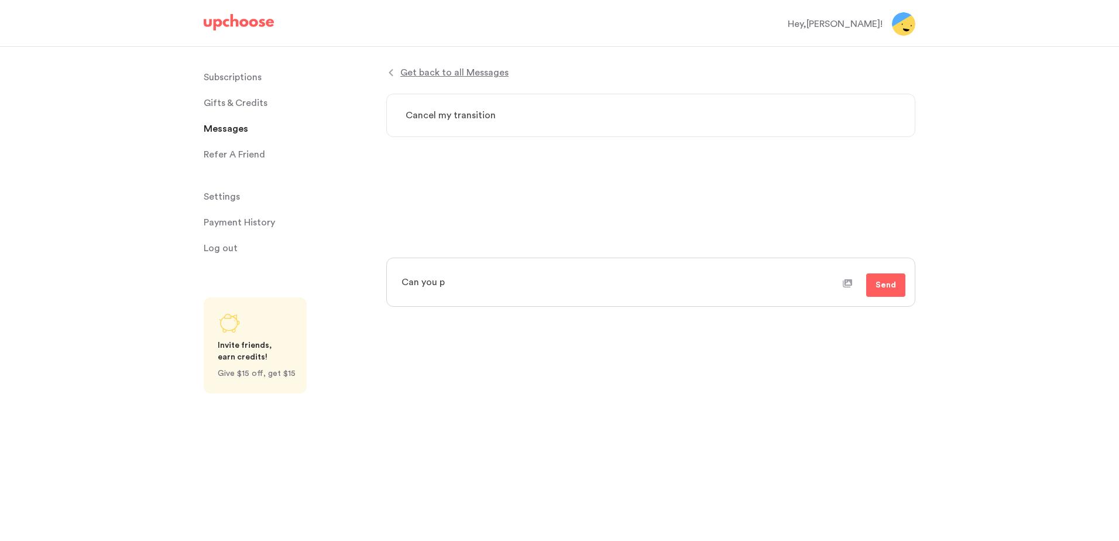
type textarea "x"
type textarea "Can you pl"
type textarea "x"
type textarea "Can you ple"
type textarea "x"
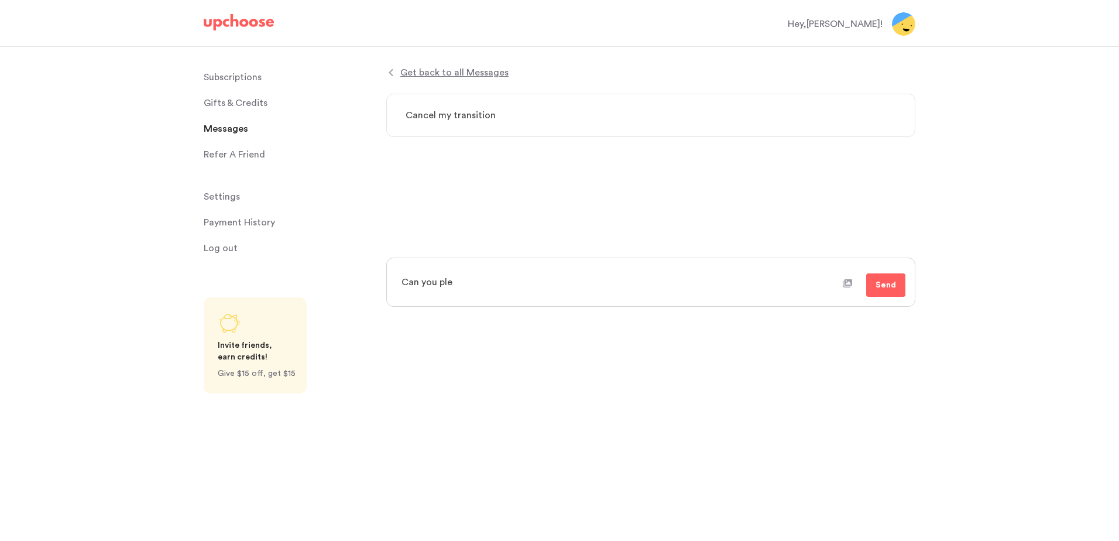
type textarea "Can you plea"
type textarea "x"
type textarea "Can you pleas"
type textarea "x"
type textarea "Can you please"
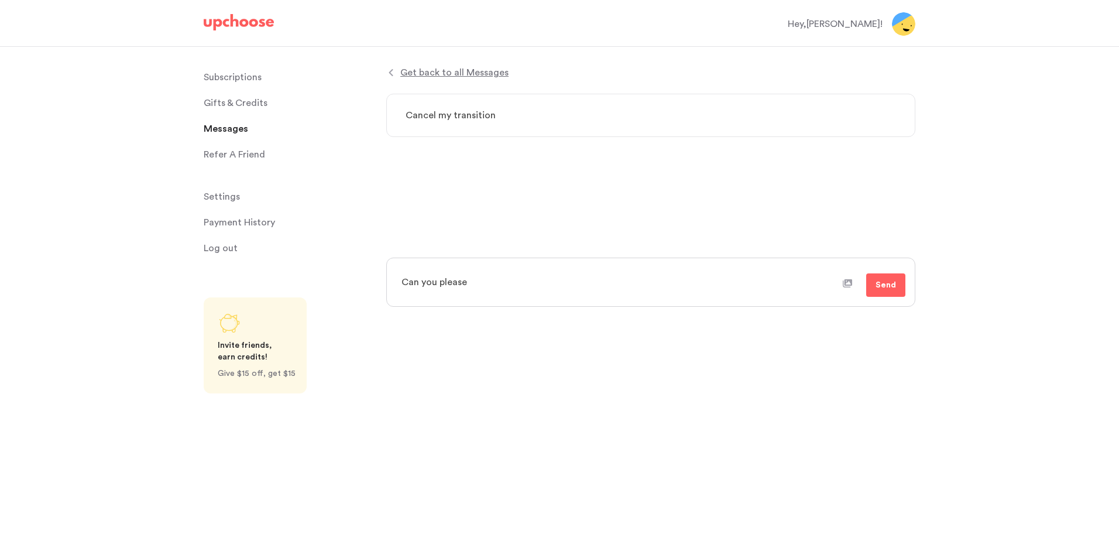
type textarea "x"
type textarea "Can you please"
type textarea "x"
type textarea "Can you please c"
type textarea "x"
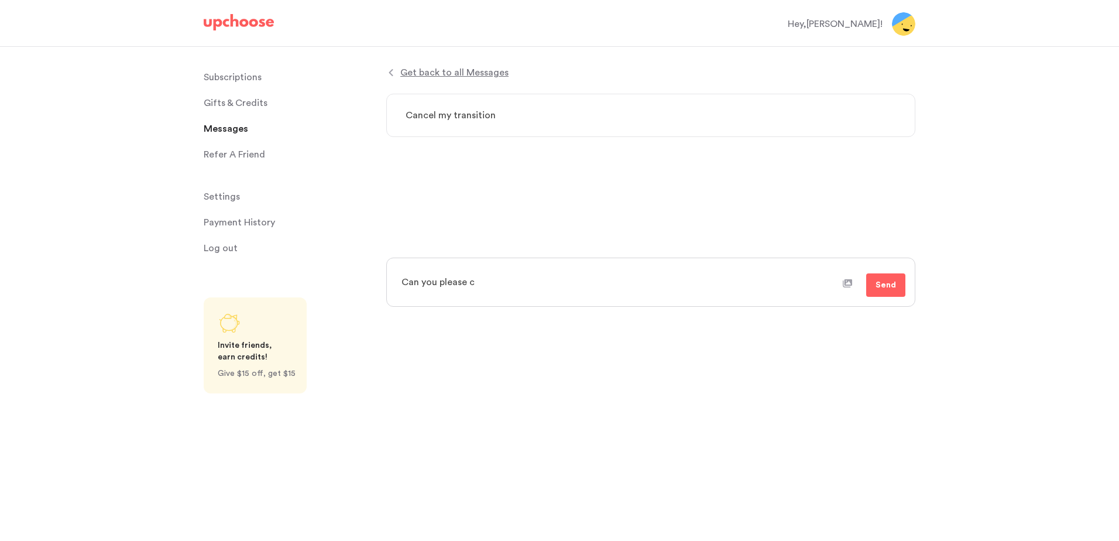
type textarea "Can you please"
type textarea "x"
type textarea "Can you please C"
type textarea "x"
type textarea "Can you please Ca"
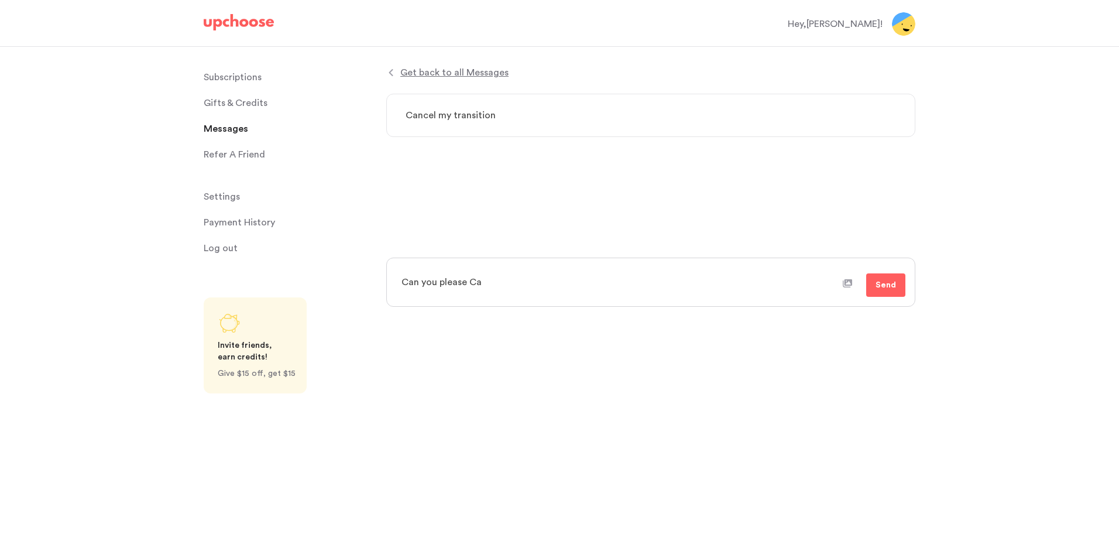
type textarea "x"
type textarea "Can you please Can"
type textarea "x"
type textarea "Can you please Canc"
type textarea "x"
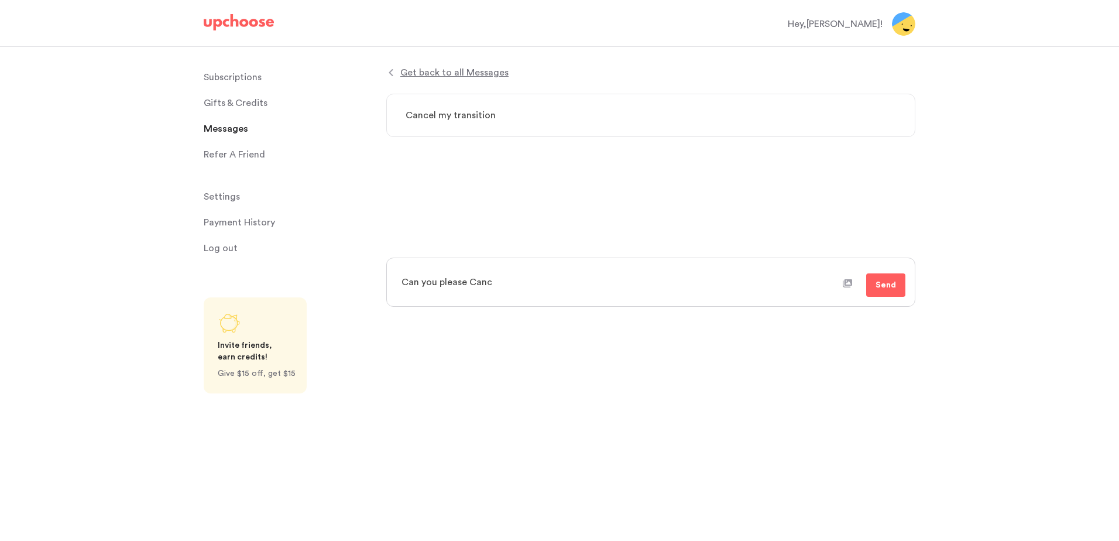
type textarea "Can you please Cance"
type textarea "x"
type textarea "Can you please Cancel"
type textarea "x"
type textarea "Can you please Cancel"
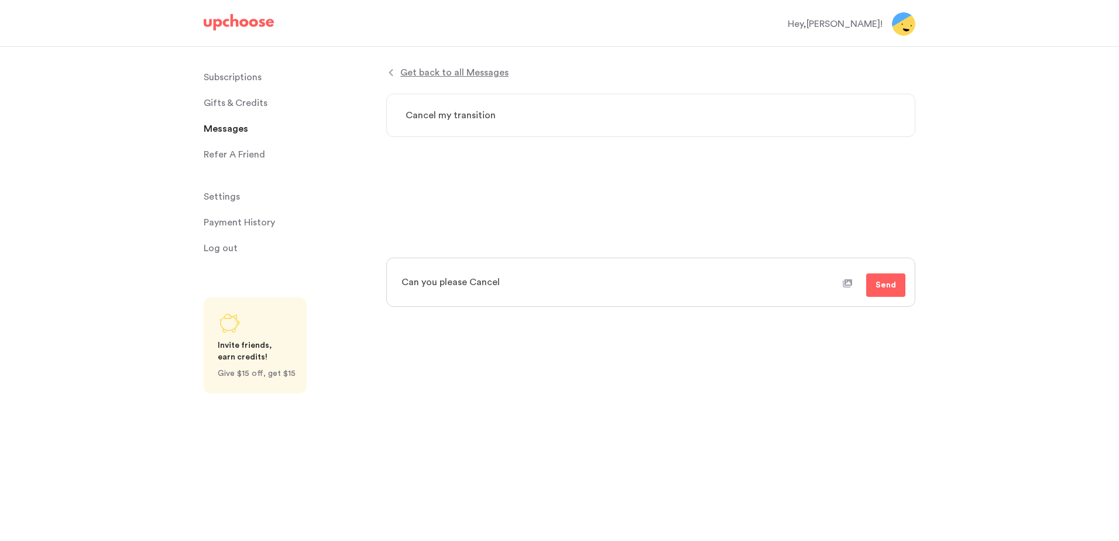
type textarea "x"
type textarea "Can you please Cancel m"
type textarea "x"
type textarea "Can you please Cancel my"
type textarea "x"
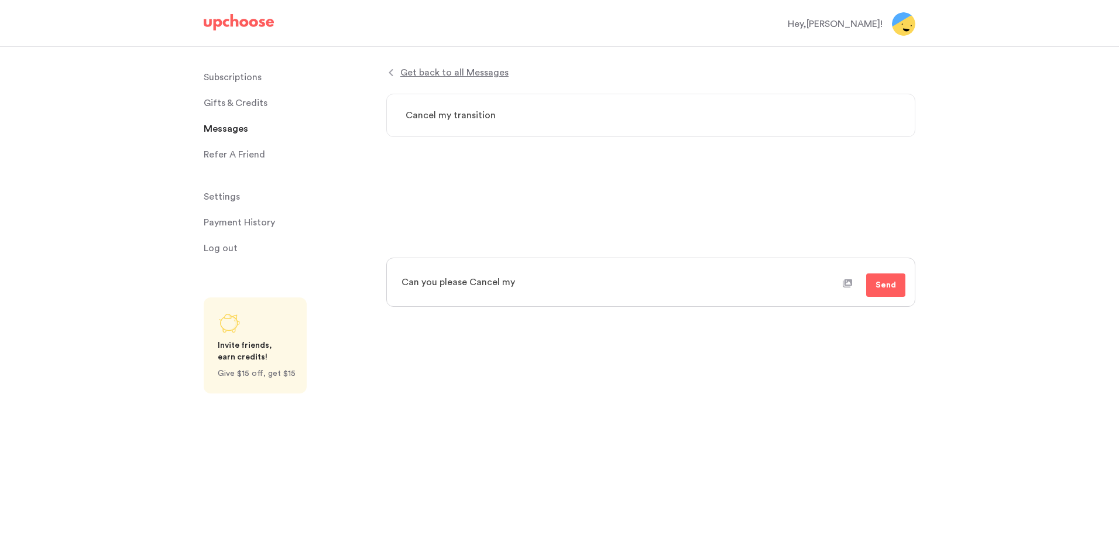
type textarea "Can you please Cancel my"
type textarea "x"
type textarea "Can you please Cancel my s"
type textarea "x"
type textarea "Can you please Cancel my su"
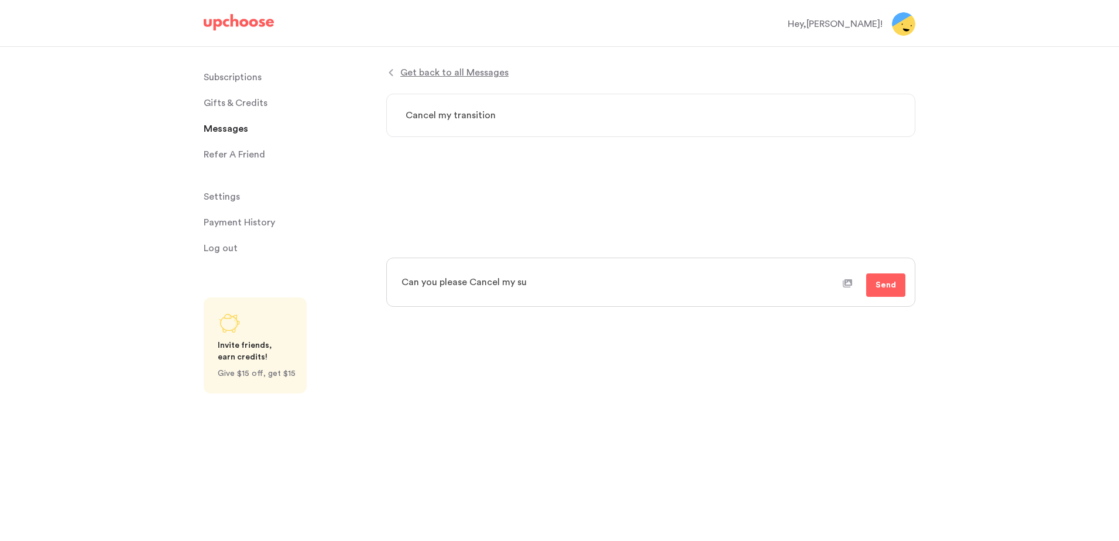
type textarea "x"
type textarea "Can you please Cancel my sub"
type textarea "x"
type textarea "Can you please Cancel my subs"
type textarea "x"
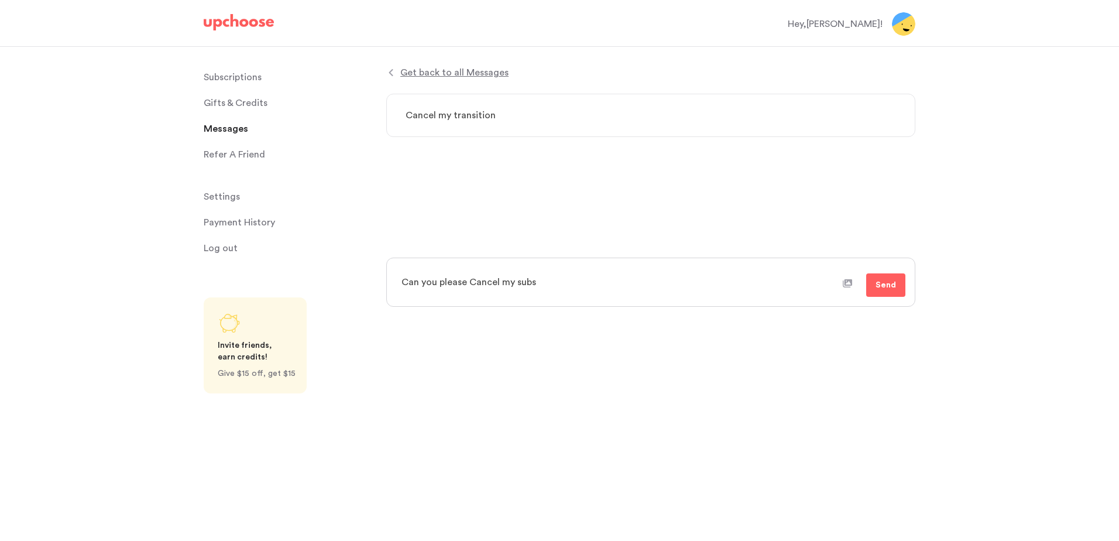
type textarea "Can you please Cancel my subsc"
type textarea "x"
type textarea "Can you please Cancel my subscr"
type textarea "x"
type textarea "Can you please Cancel my subscri"
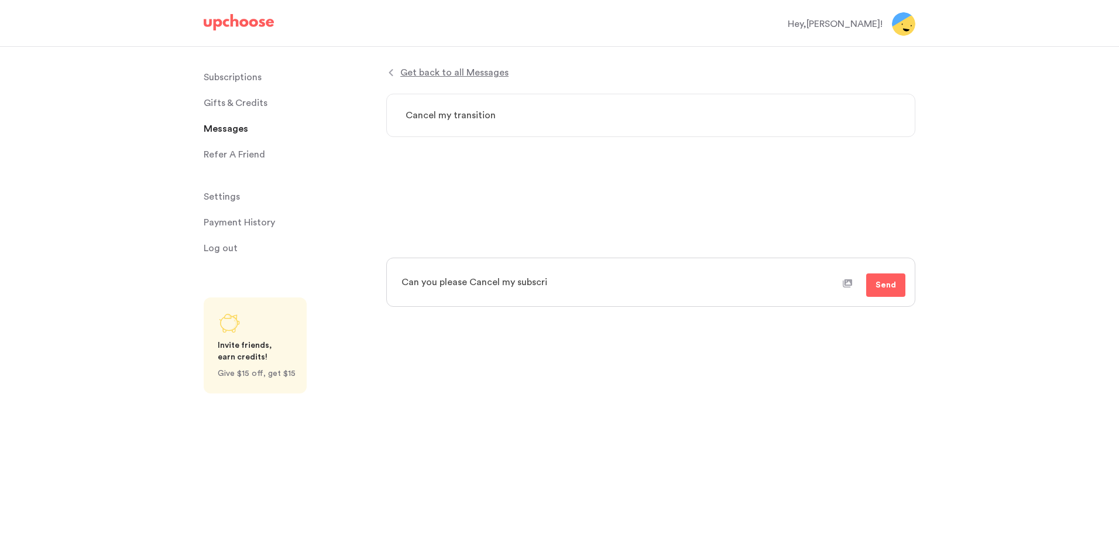
type textarea "x"
type textarea "Can you please Cancel my subscrip"
type textarea "x"
type textarea "Can you please Cancel my subscript"
type textarea "x"
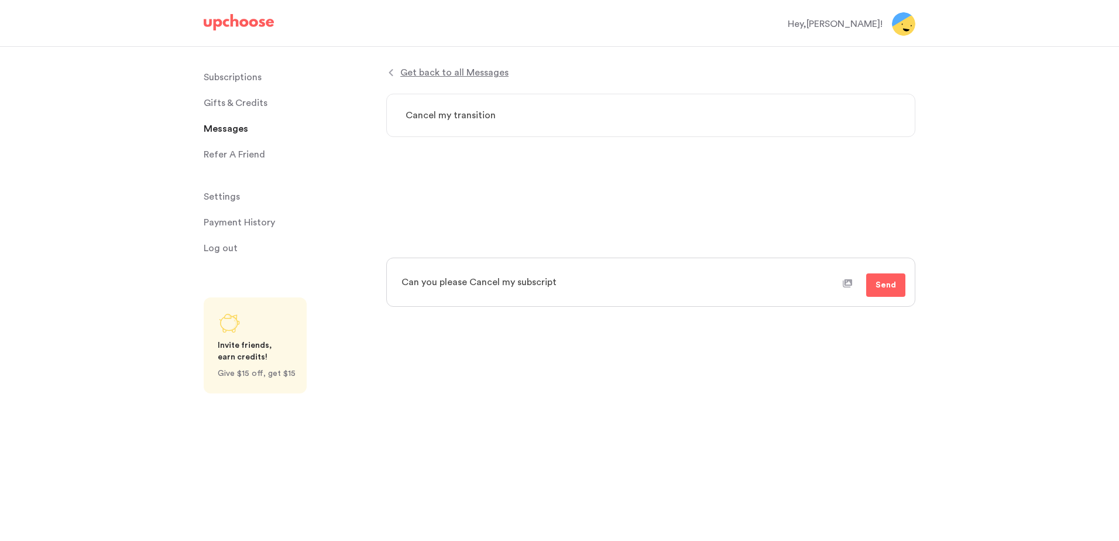
type textarea "Can you please Cancel my subscriptu"
type textarea "x"
type textarea "Can you please Cancel my subscript"
type textarea "x"
type textarea "Can you please Cancel my subscripti"
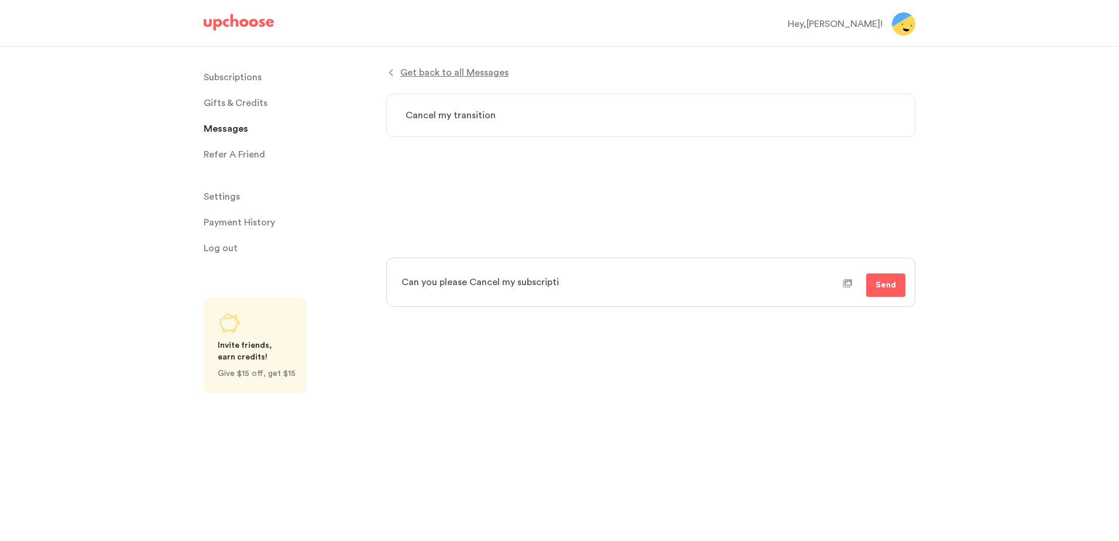
type textarea "x"
type textarea "Can you please Cancel my subscriptio"
type textarea "x"
type textarea "Can you please Cancel my subscription"
click at [883, 292] on button "Send" at bounding box center [885, 284] width 39 height 23
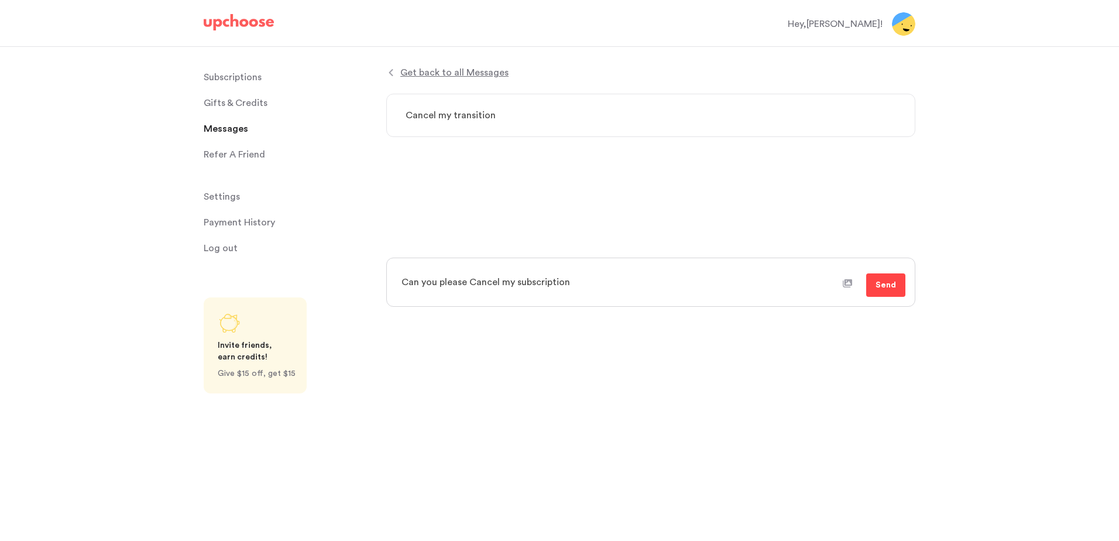
type textarea "x"
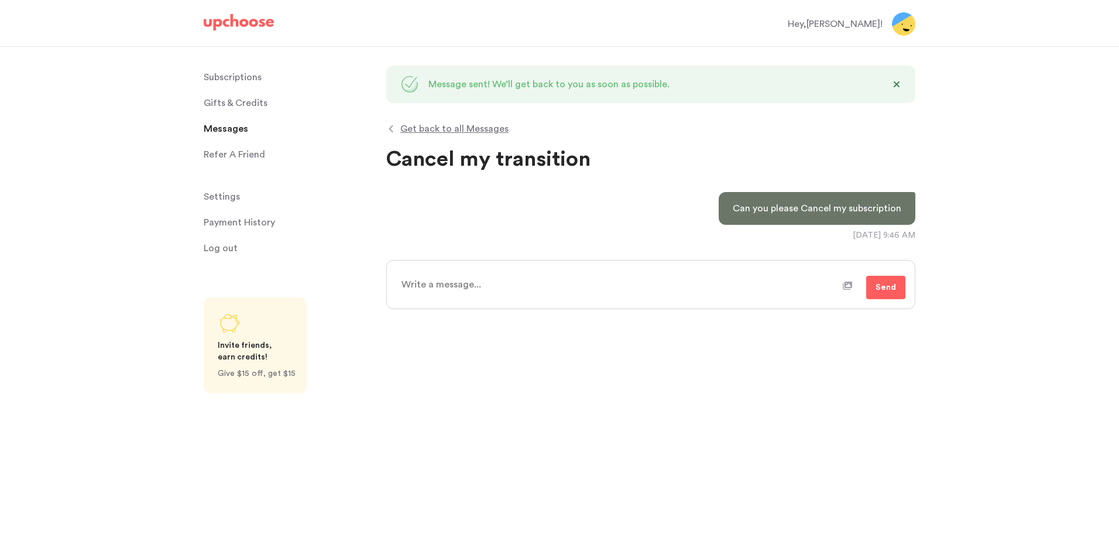
click at [426, 123] on span "Get back to all Messages" at bounding box center [454, 129] width 108 height 14
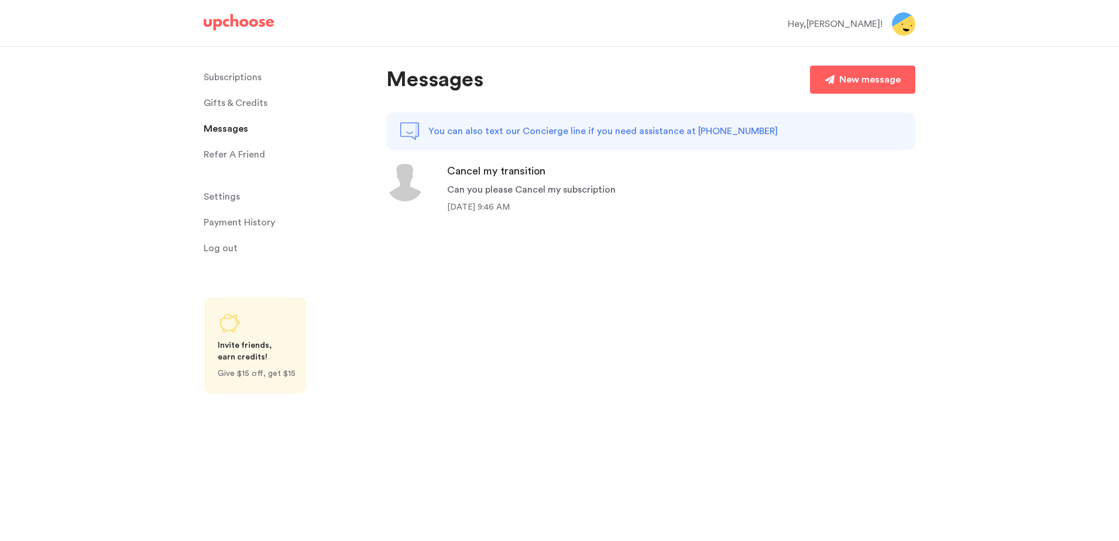
click at [704, 133] on p "You can also text our Concierge line if you need assistance at [PHONE_NUMBER]" at bounding box center [604, 131] width 350 height 14
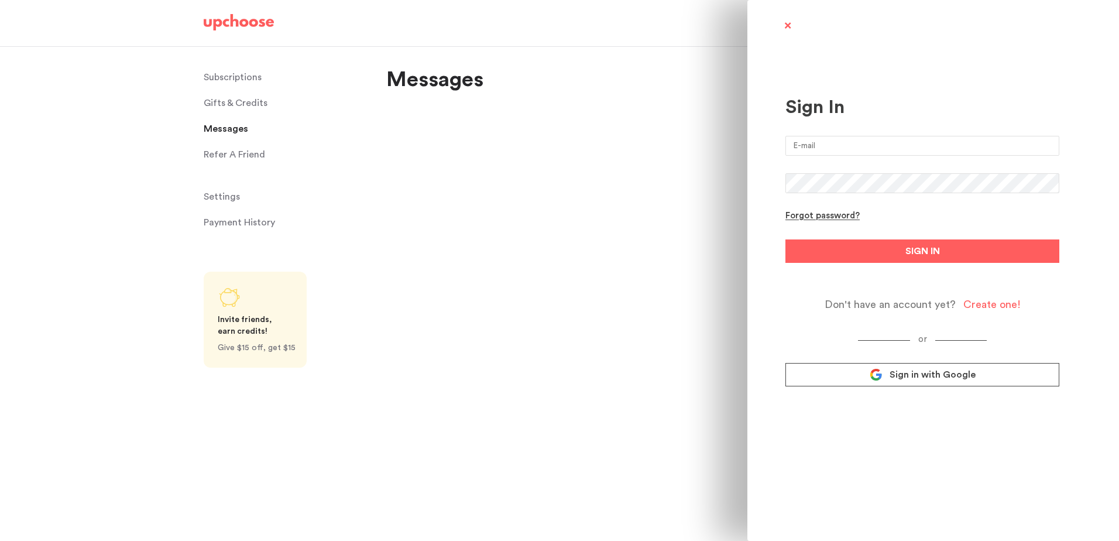
click at [477, 197] on div "Sign In Forgot password? SIGN IN Don't have an account yet? Create one! or Sign…" at bounding box center [559, 270] width 1119 height 541
